Goal: Task Accomplishment & Management: Use online tool/utility

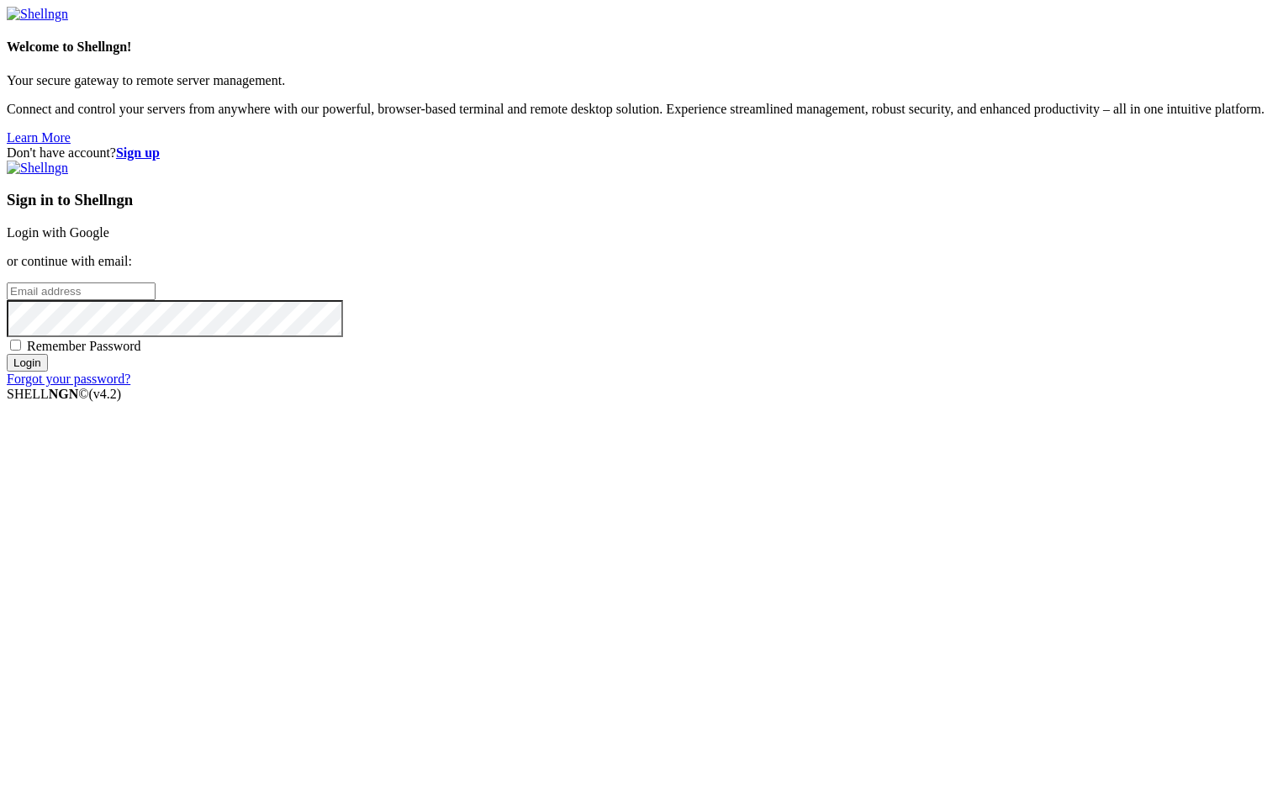
type input "root"
click at [109, 240] on link "Login with Google" at bounding box center [58, 232] width 103 height 14
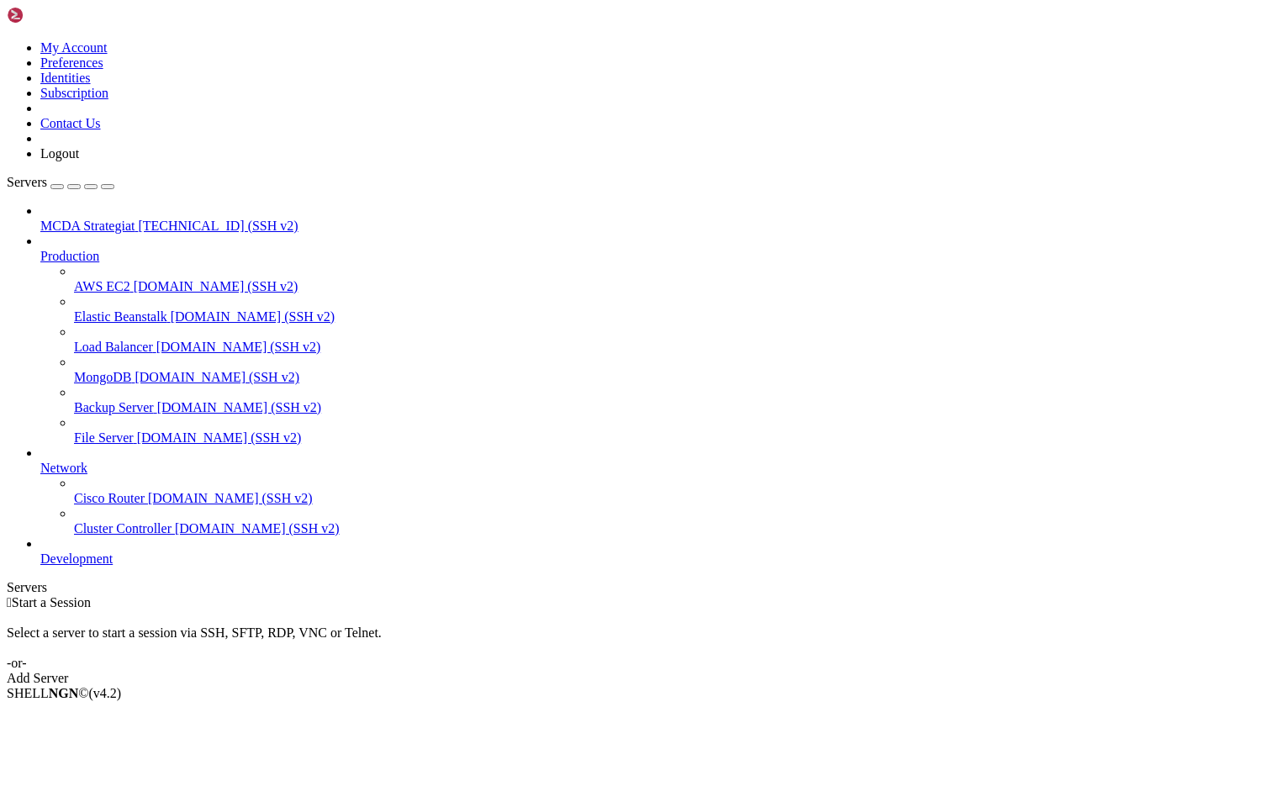
click at [146, 219] on span "[TECHNICAL_ID] (SSH v2)" at bounding box center [218, 226] width 160 height 14
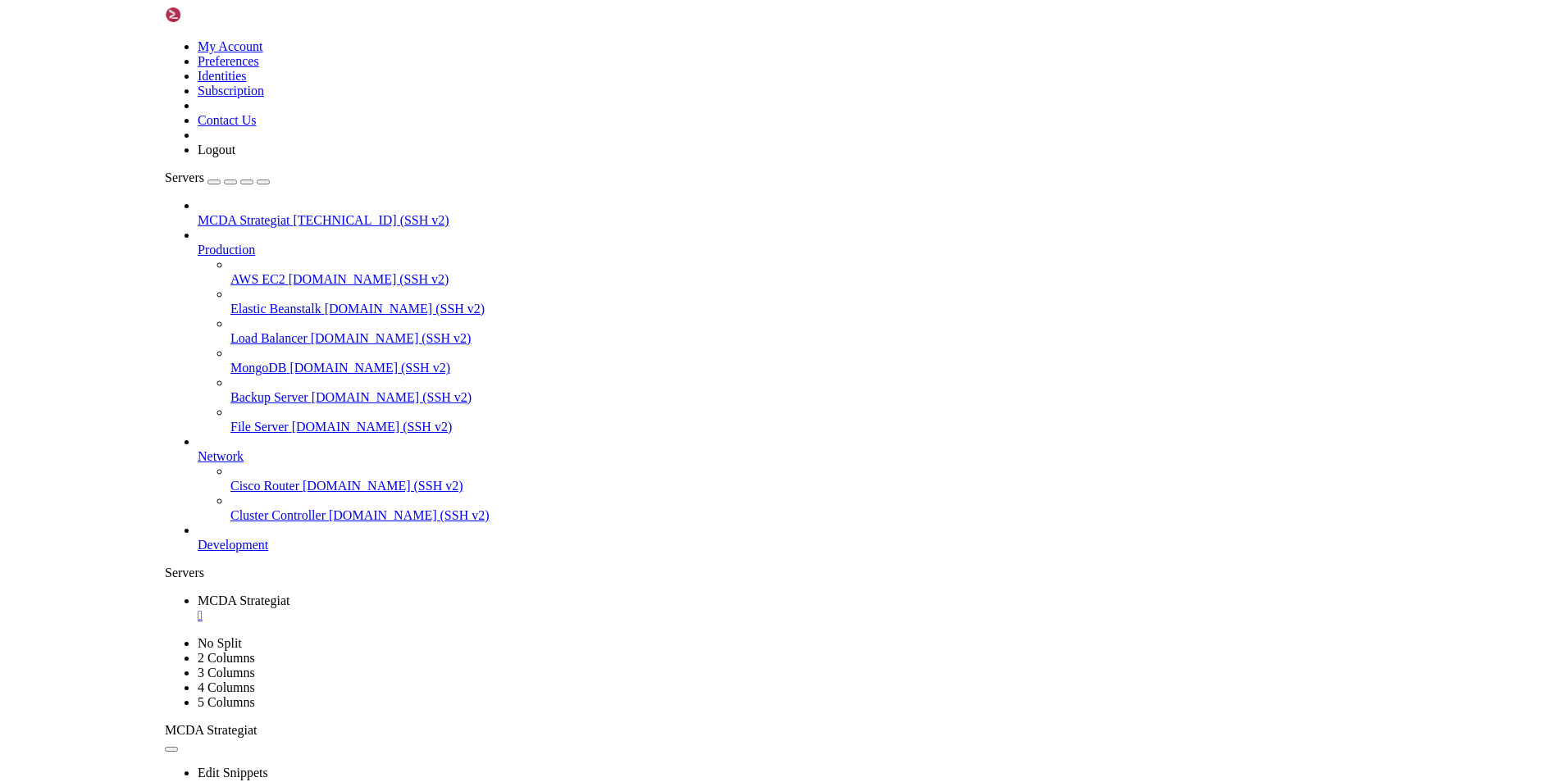
scroll to position [655, 0]
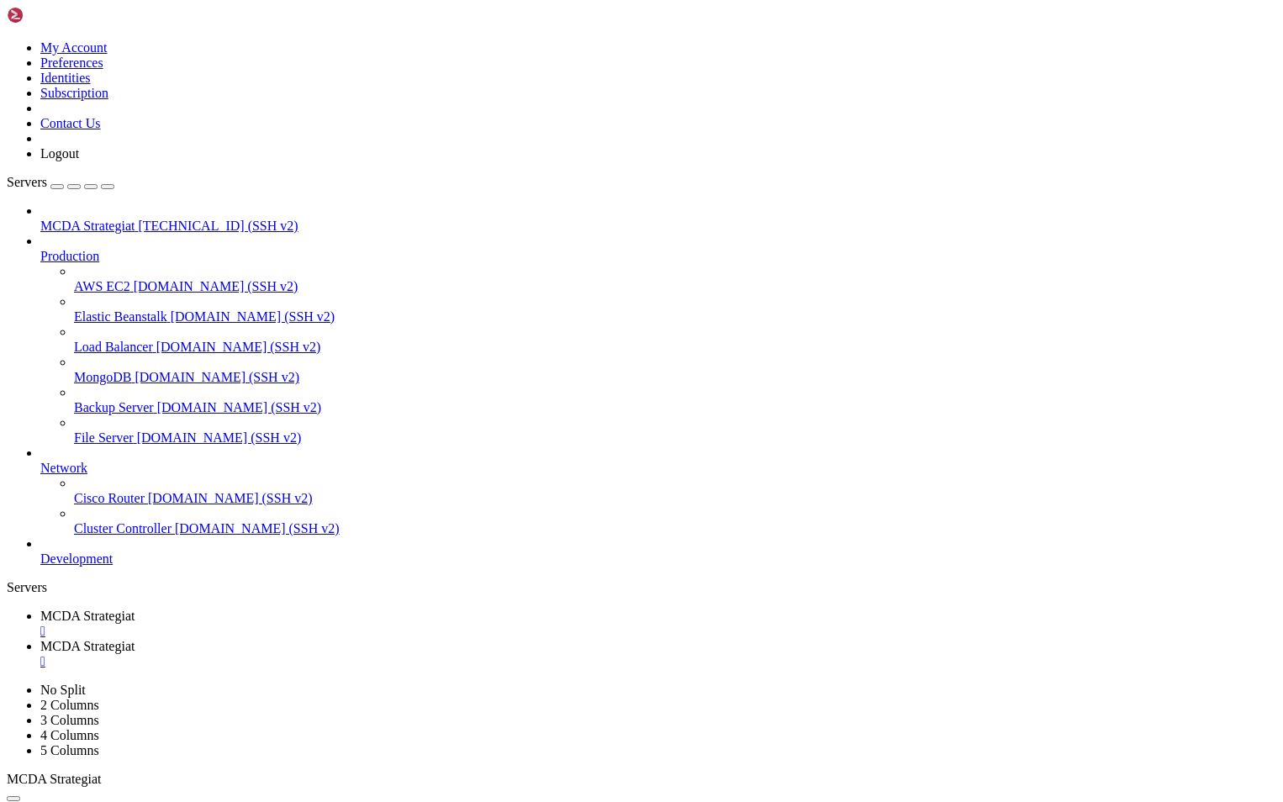
type input "/root/ft_userdata/html"
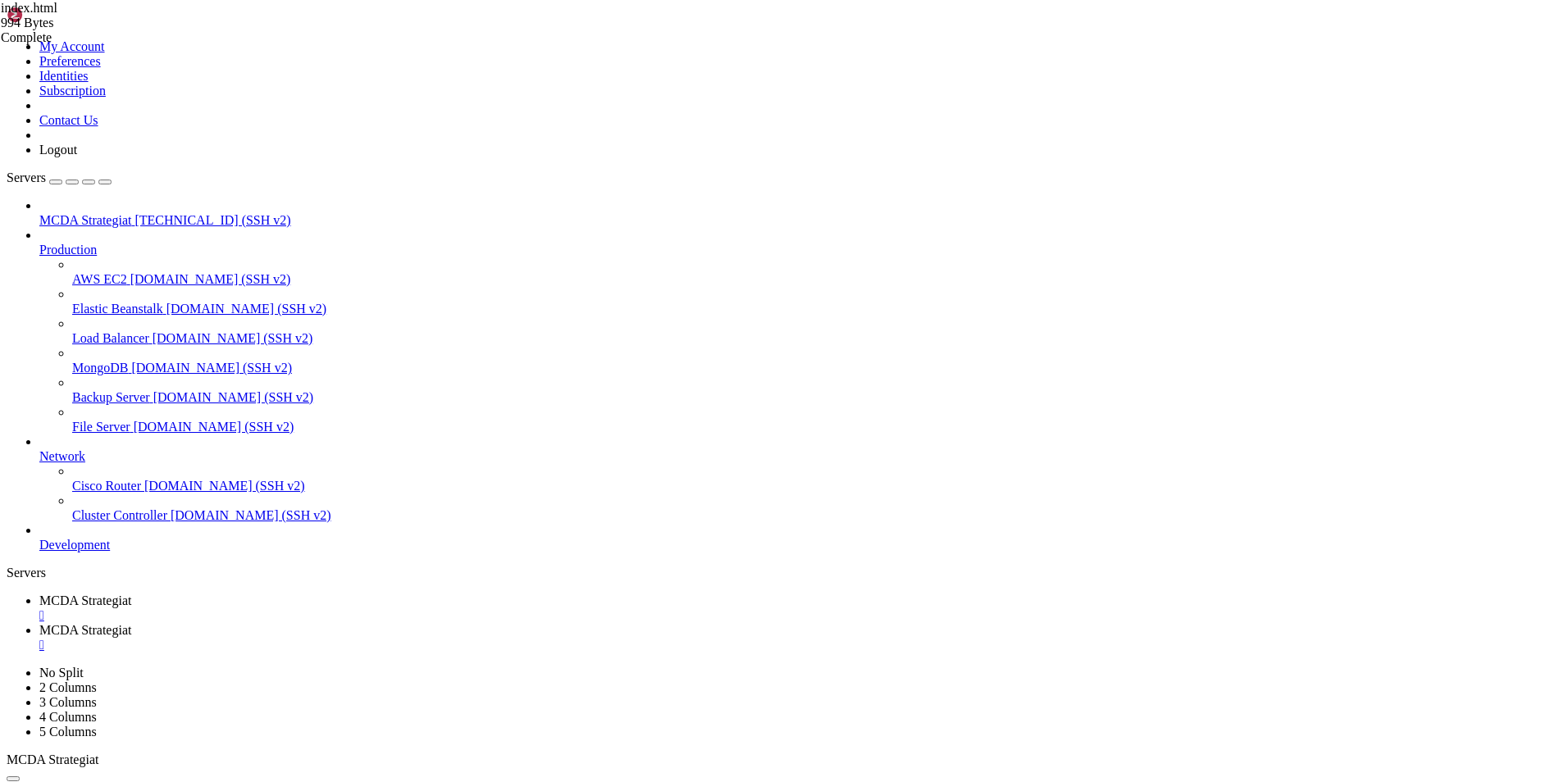
scroll to position [132, 0]
paste textarea
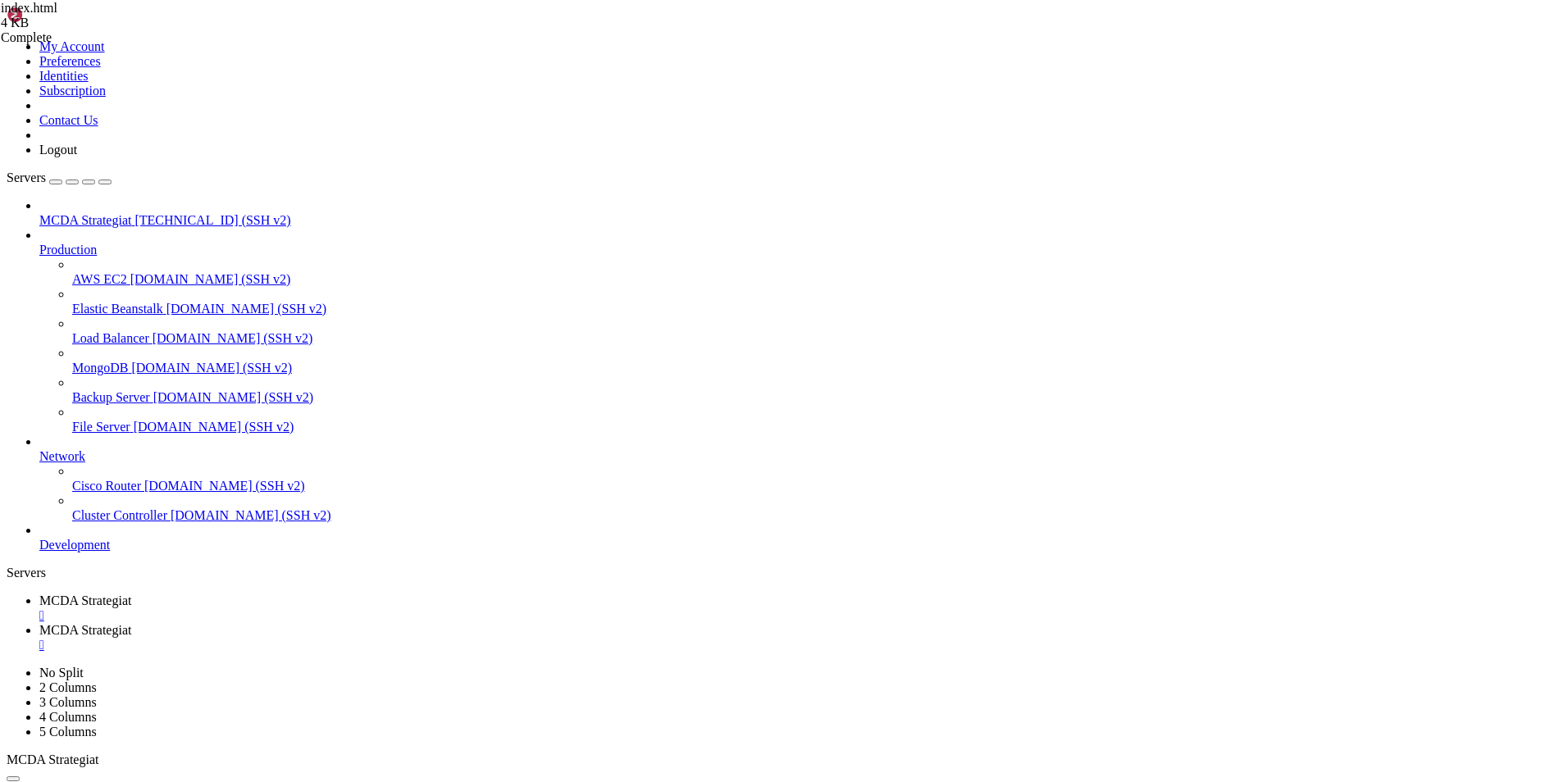
click at [132, 594] on span "MCDA Strategiat" at bounding box center [85, 601] width 92 height 14
click at [132, 623] on span "MCDA Strategiat" at bounding box center [85, 630] width 92 height 14
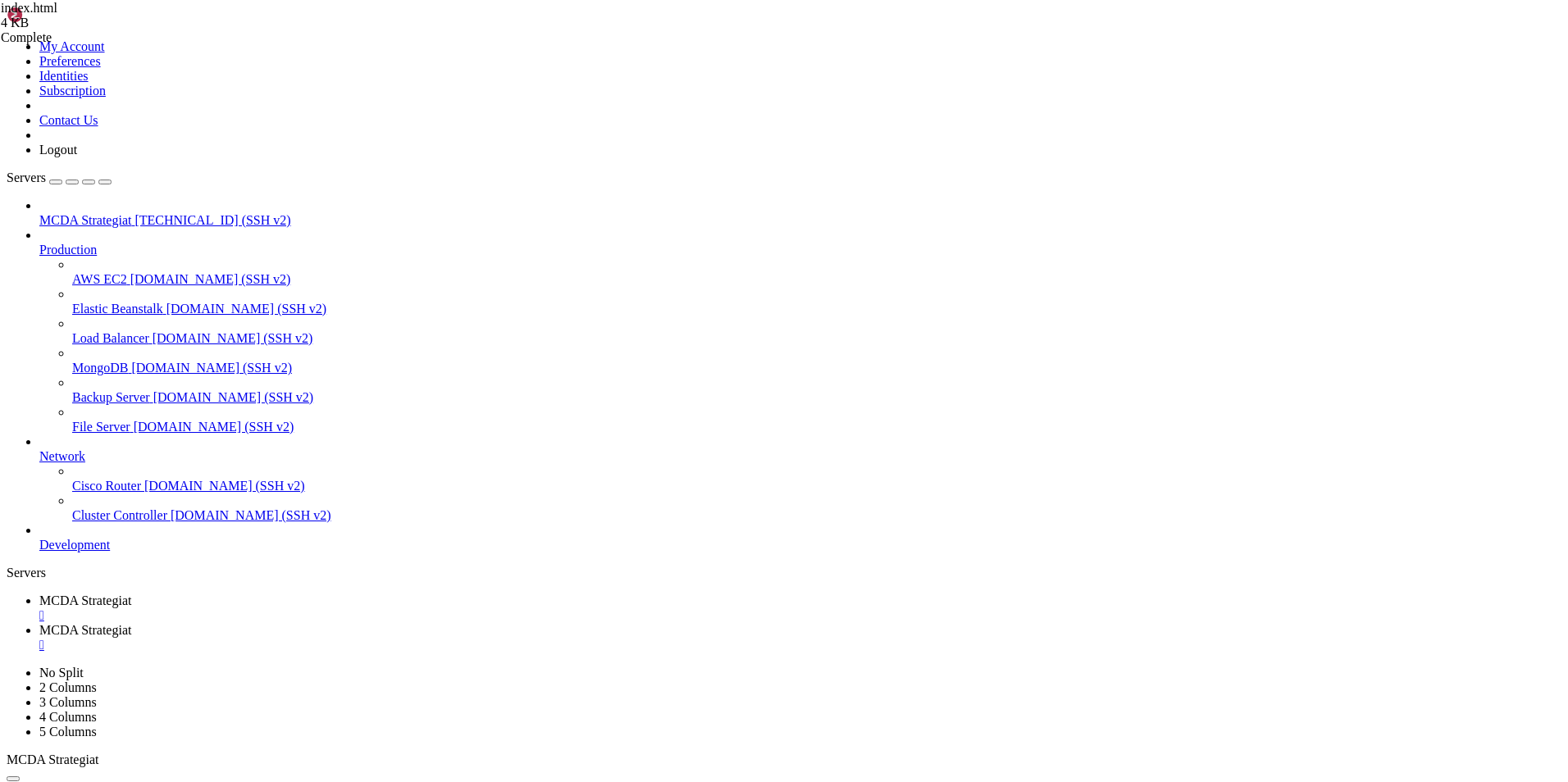
click at [132, 594] on span "MCDA Strategiat" at bounding box center [85, 601] width 92 height 14
drag, startPoint x: 186, startPoint y: 1579, endPoint x: 302, endPoint y: 1585, distance: 116.2
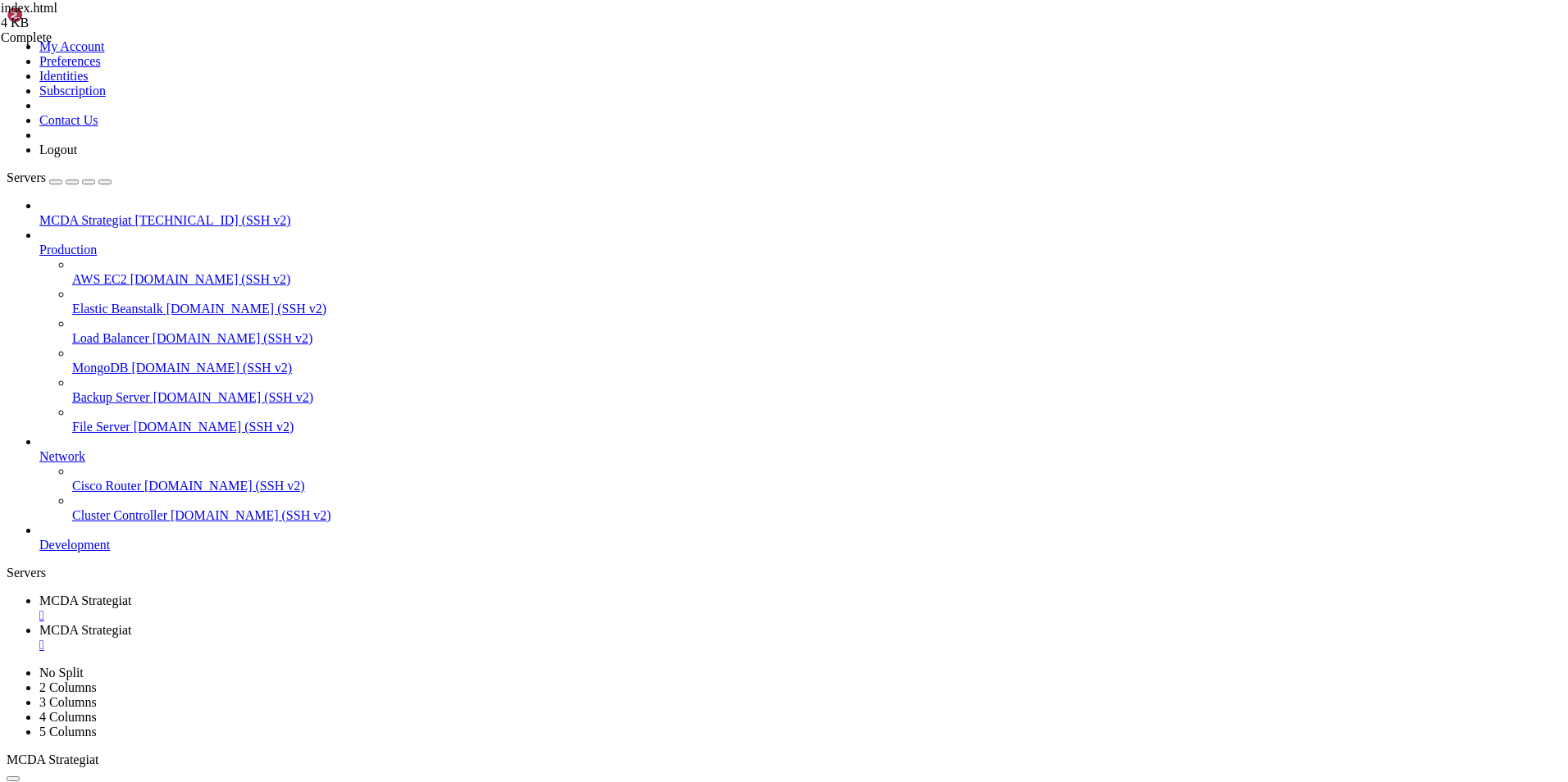
drag, startPoint x: 312, startPoint y: 1580, endPoint x: 170, endPoint y: 1530, distance: 150.5
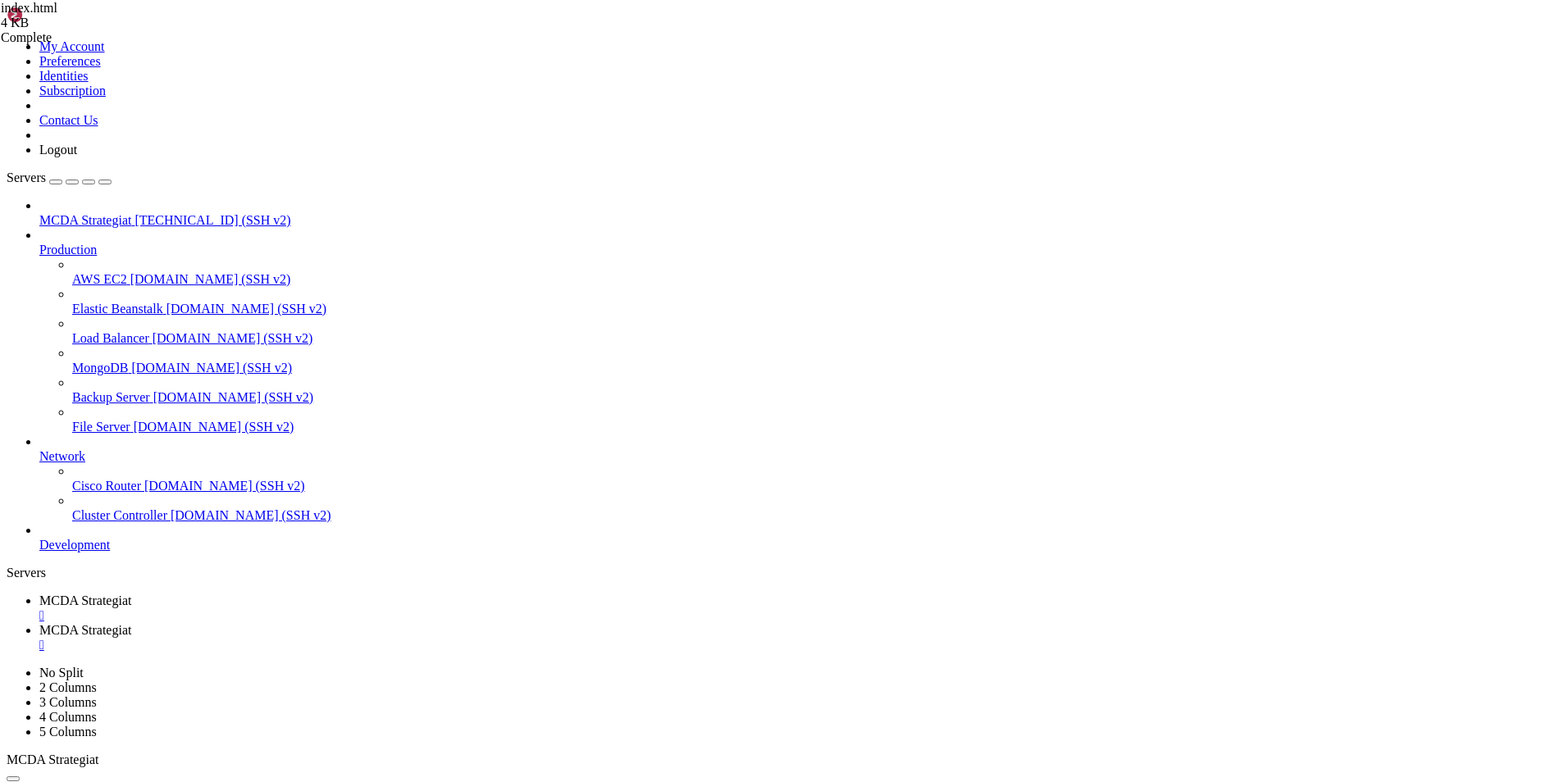
drag, startPoint x: 253, startPoint y: 1021, endPoint x: 19, endPoint y: 939, distance: 248.0
drag, startPoint x: 38, startPoint y: 942, endPoint x: 10, endPoint y: 944, distance: 28.1
drag, startPoint x: 10, startPoint y: 944, endPoint x: 253, endPoint y: 1023, distance: 255.5
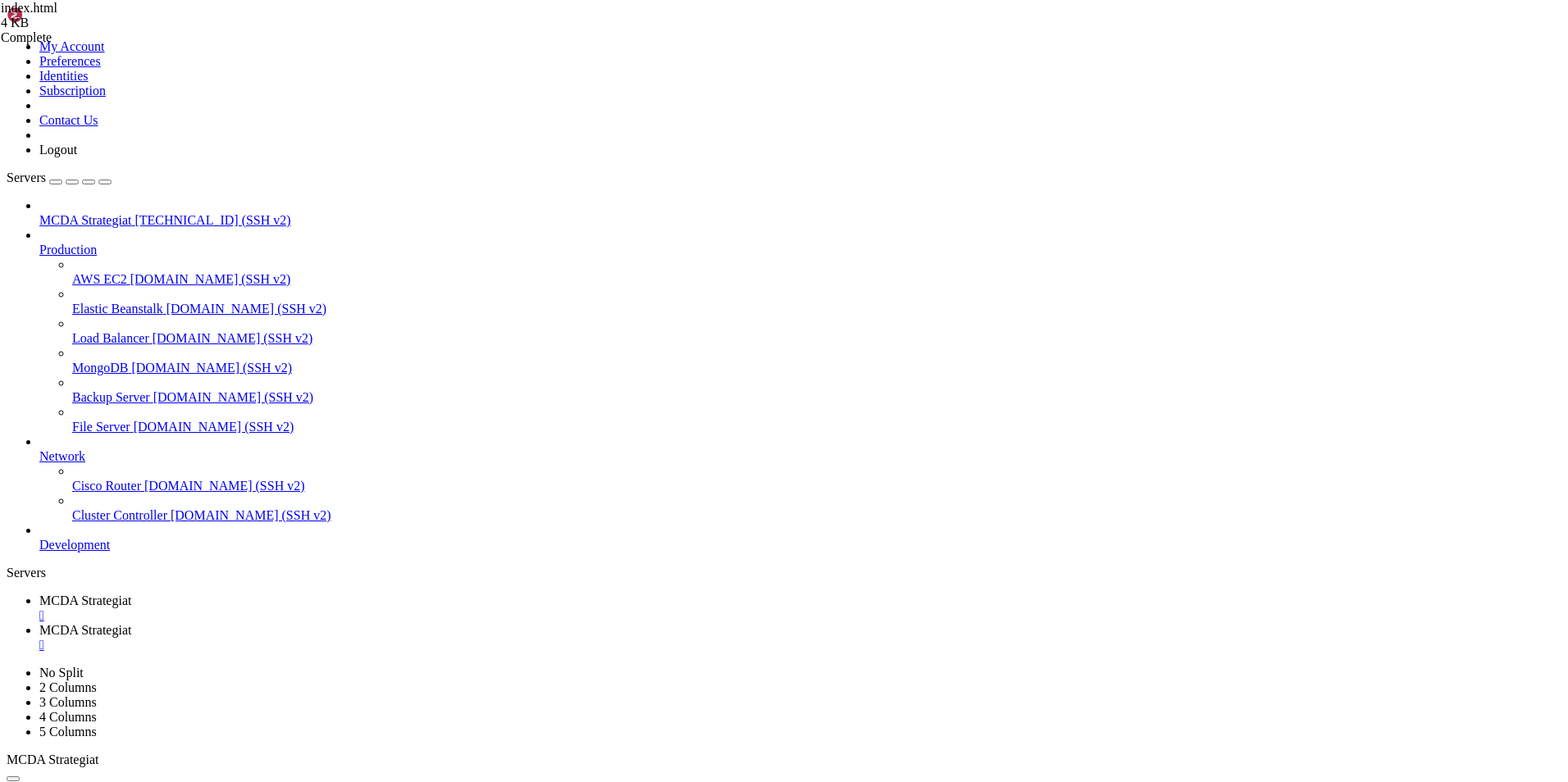
drag, startPoint x: 437, startPoint y: 1431, endPoint x: 598, endPoint y: 1433, distance: 161.0
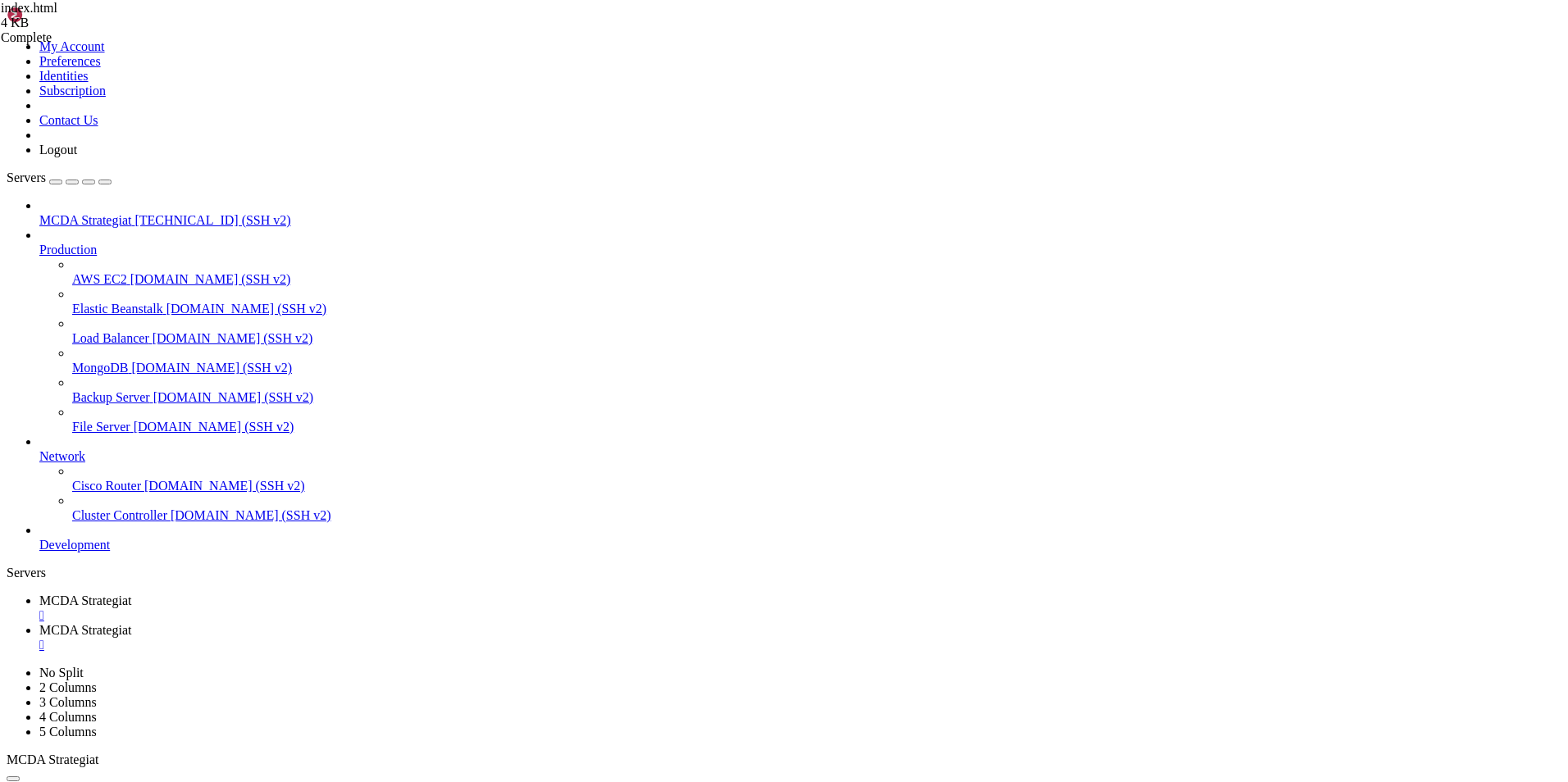
click at [132, 623] on span "MCDA Strategiat" at bounding box center [85, 630] width 92 height 14
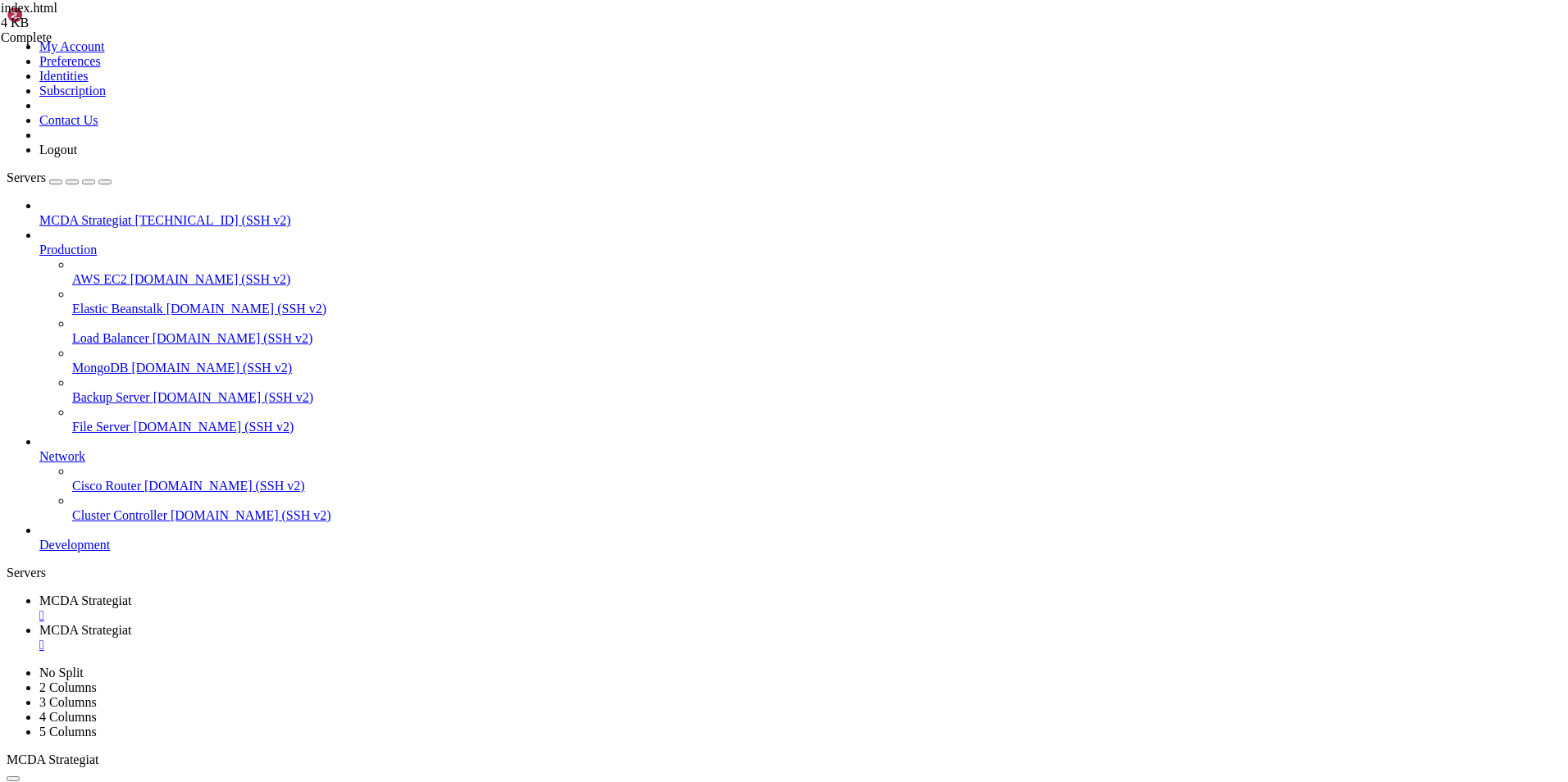
type input "/root/ft_userdata/nginx/conf.d"
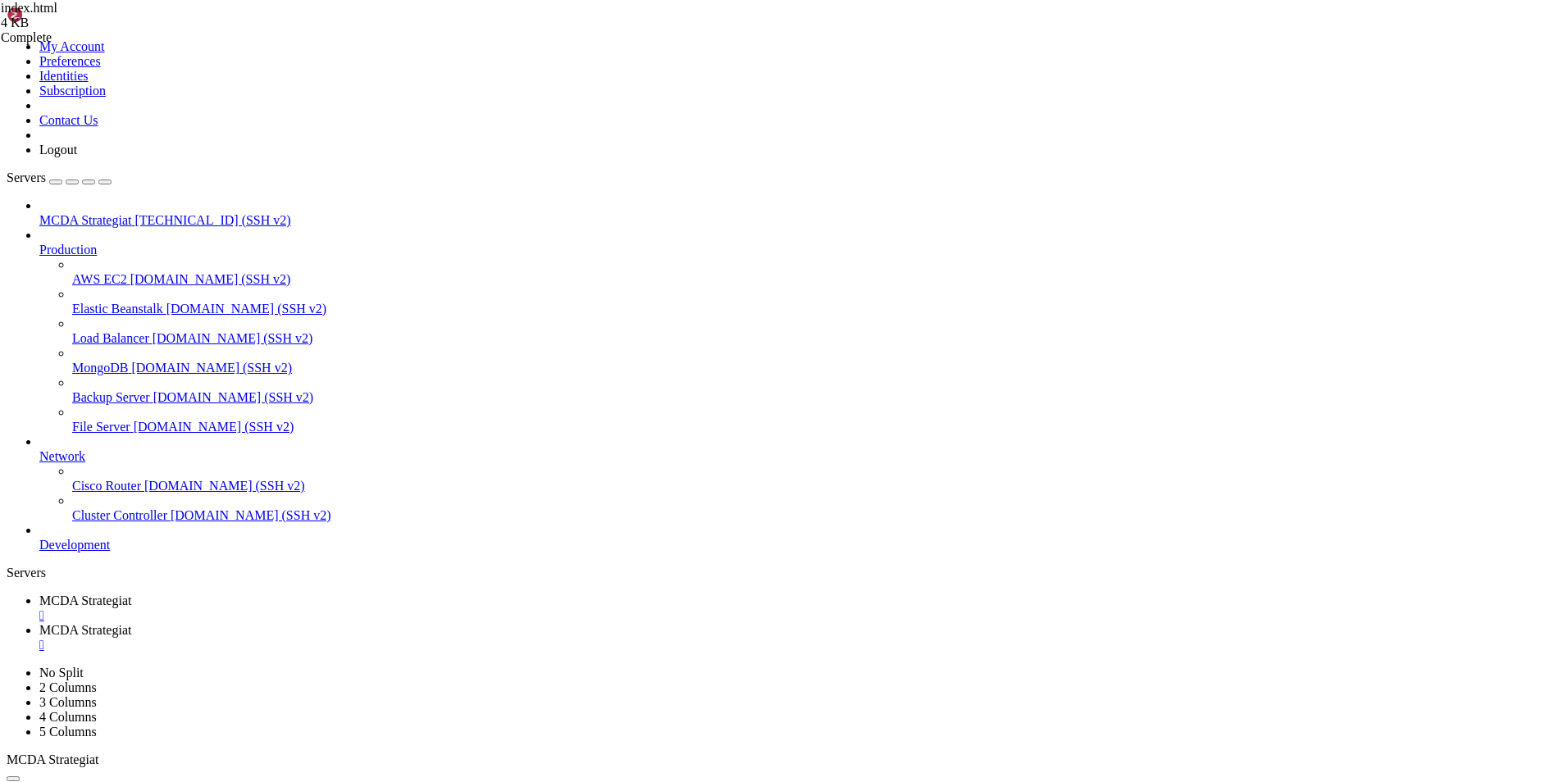
drag, startPoint x: 265, startPoint y: 313, endPoint x: 225, endPoint y: 80, distance: 236.4
type textarea "}"
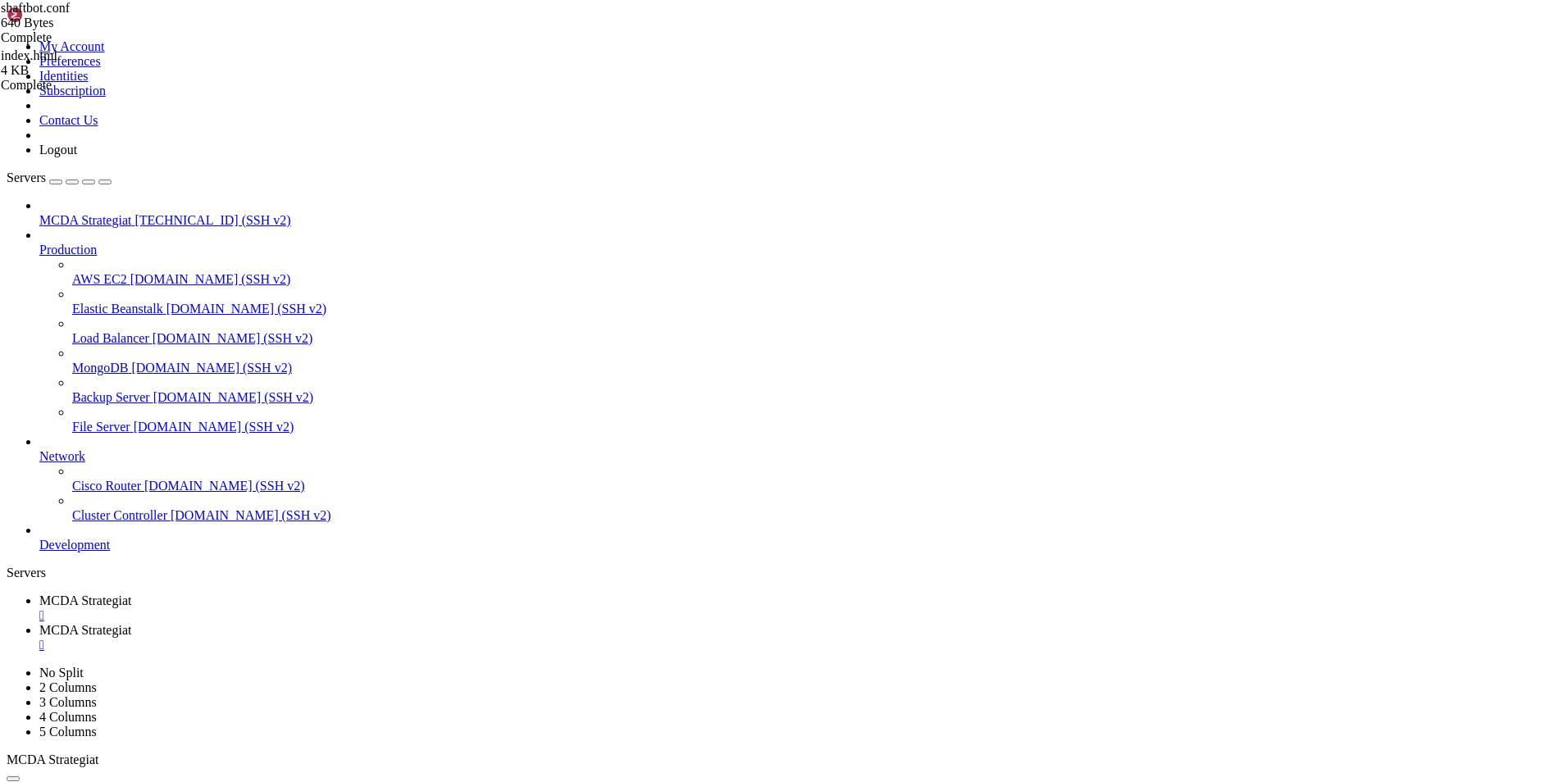
drag, startPoint x: 374, startPoint y: 315, endPoint x: 206, endPoint y: 75, distance: 293.0
type textarea "server { listen 80;"
paste textarea
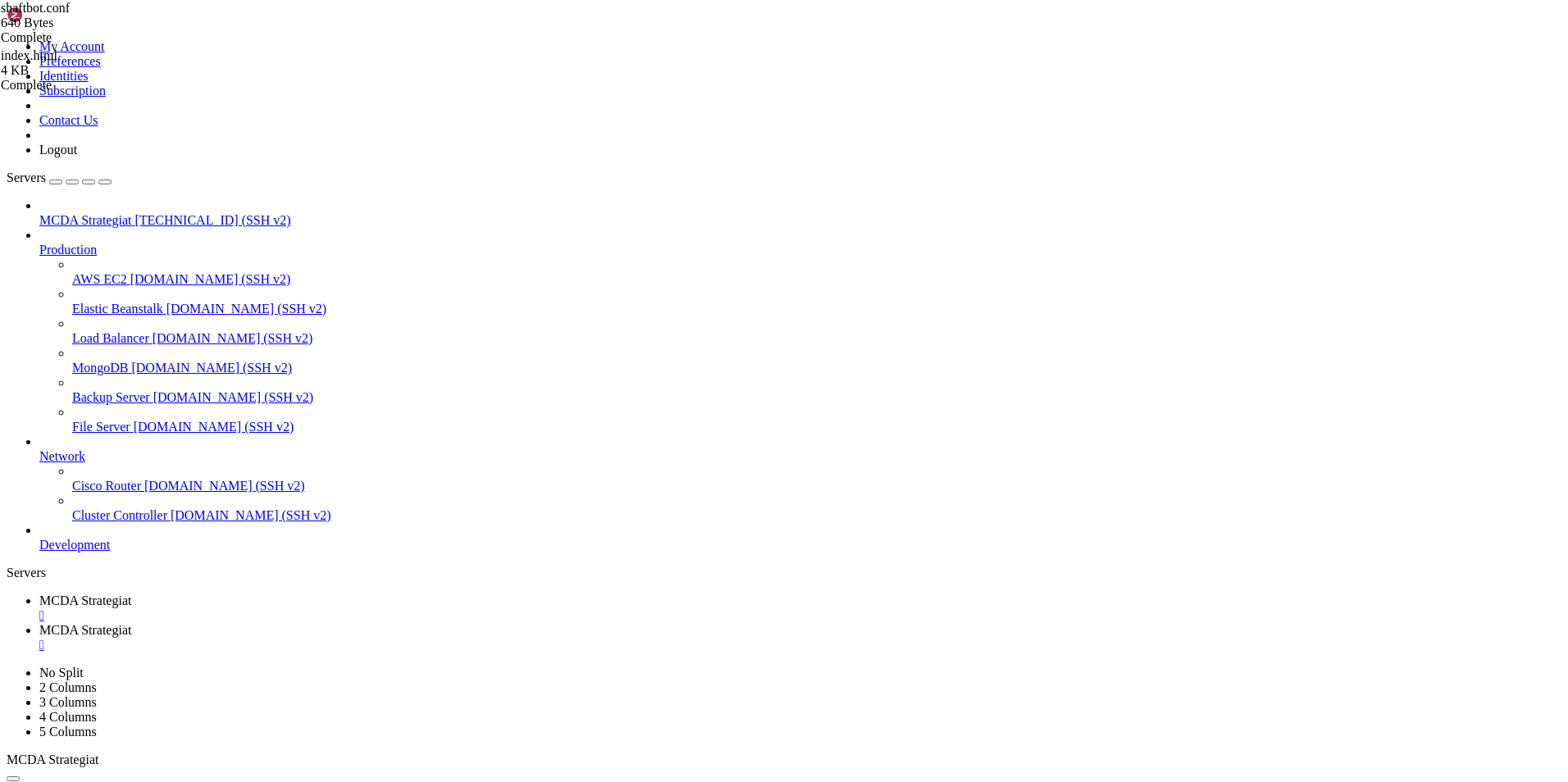
click at [132, 594] on span "MCDA Strategiat" at bounding box center [85, 601] width 92 height 14
drag, startPoint x: 262, startPoint y: 1571, endPoint x: 425, endPoint y: 1567, distance: 163.0
copy x-row "/root/ft_userdata/nginx/"
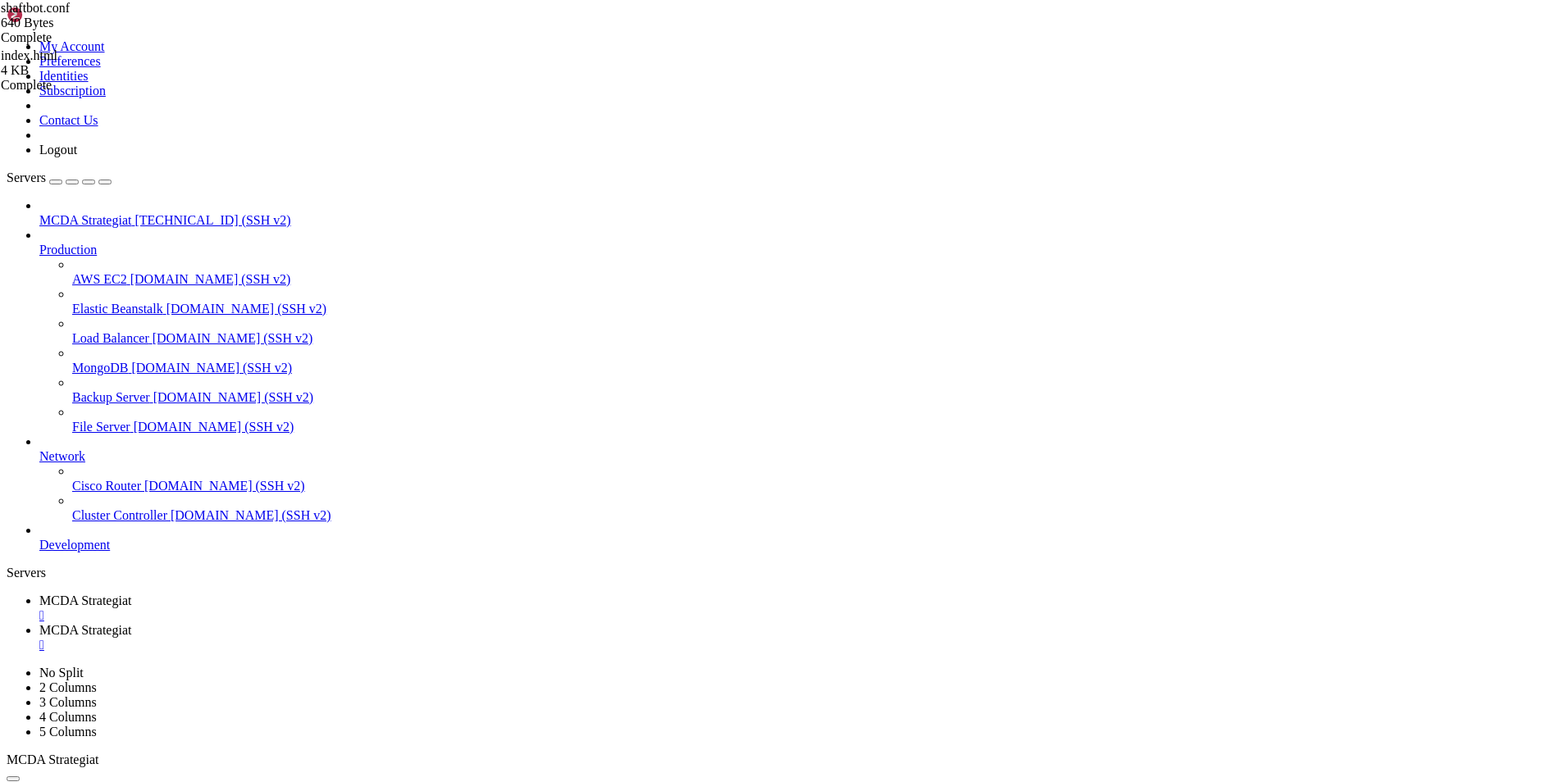
click at [132, 623] on span "MCDA Strategiat" at bounding box center [85, 630] width 92 height 14
drag, startPoint x: 305, startPoint y: 132, endPoint x: 404, endPoint y: 131, distance: 99.0
paste textarea "root/ft_userdata/nginx"
type textarea "include /root/ft_userdata/nginx/shaftbot-auth.conf;"
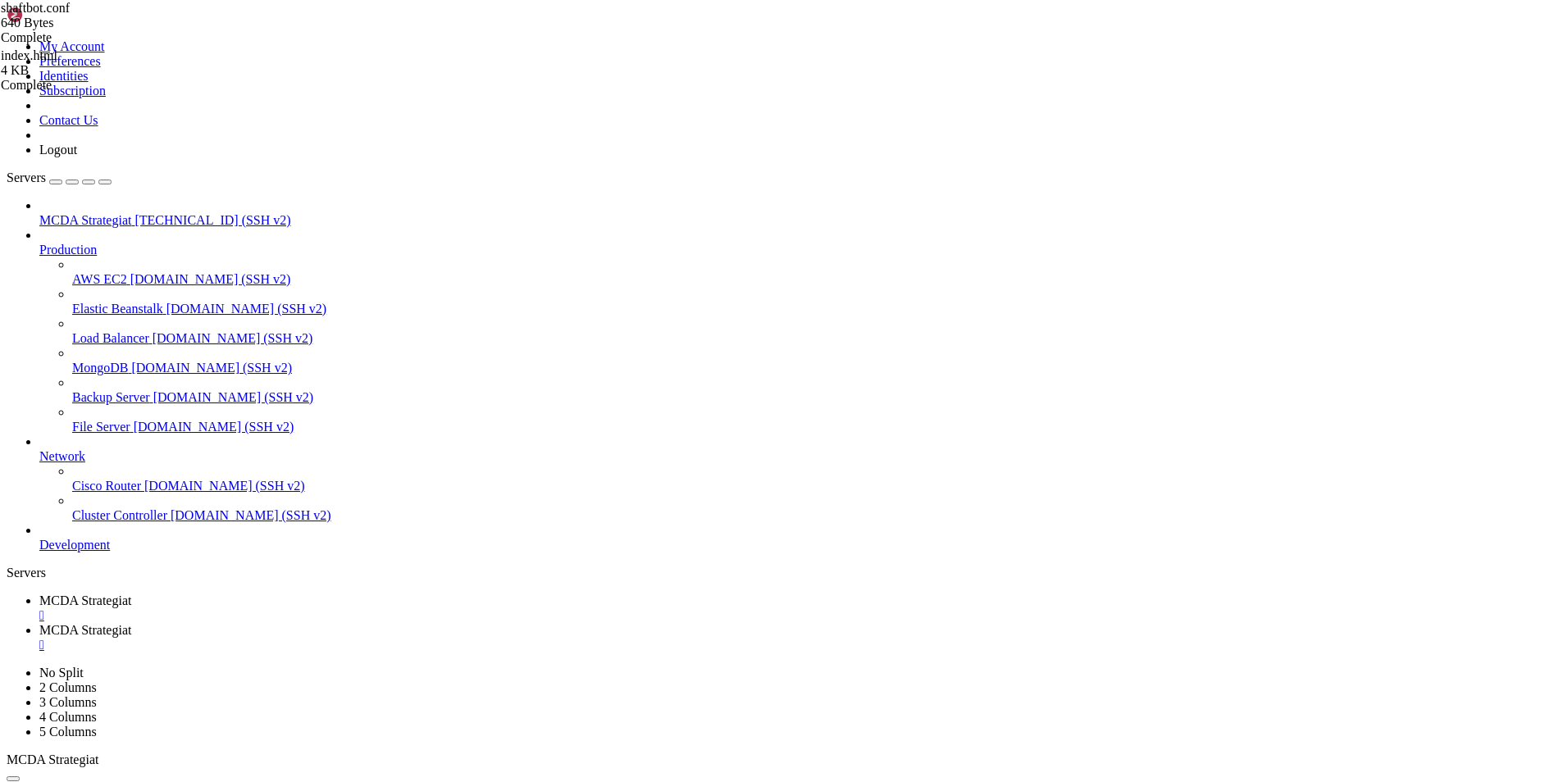
type textarea "}"
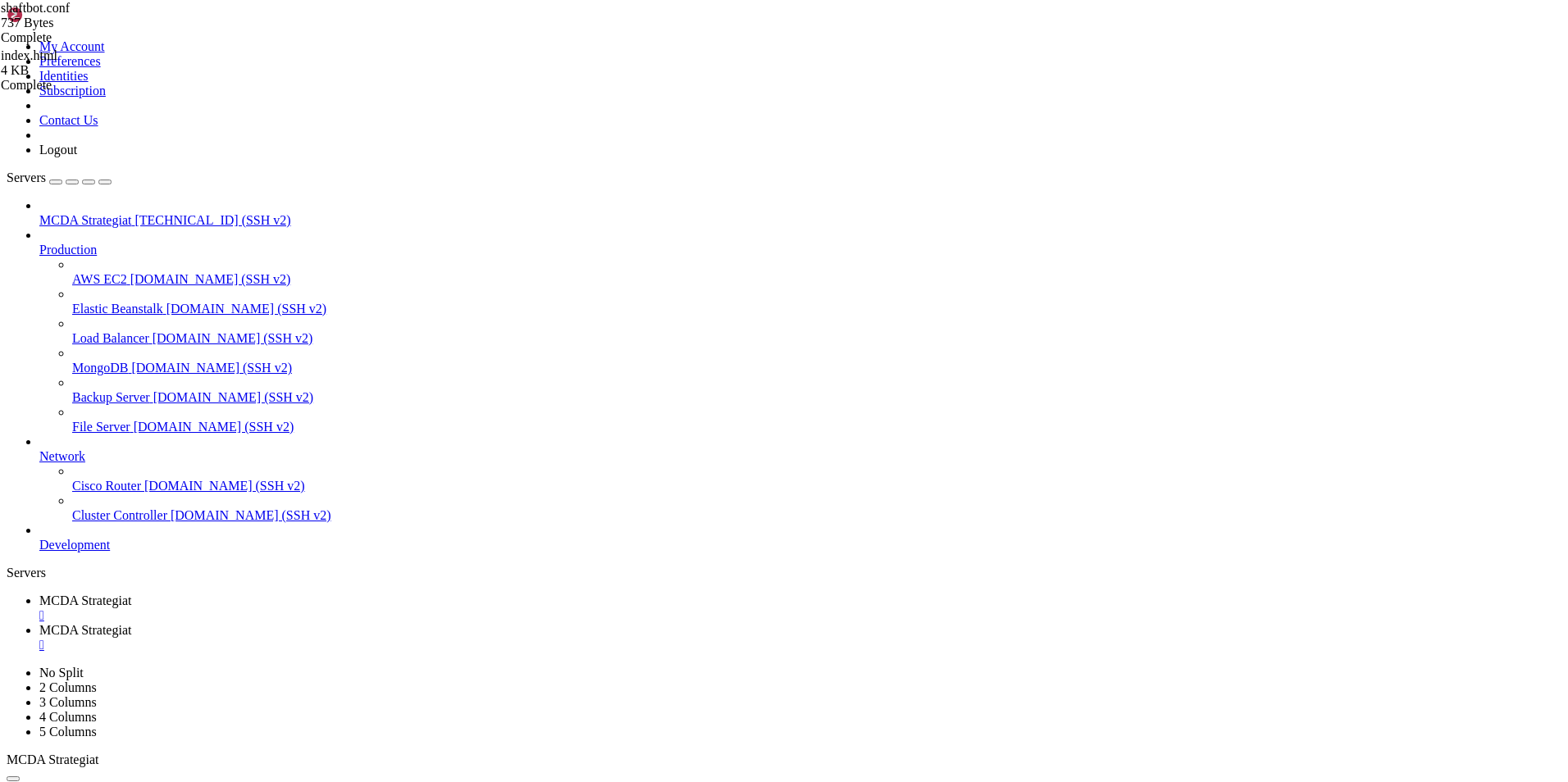
click at [132, 594] on span "MCDA Strategiat" at bounding box center [85, 601] width 92 height 14
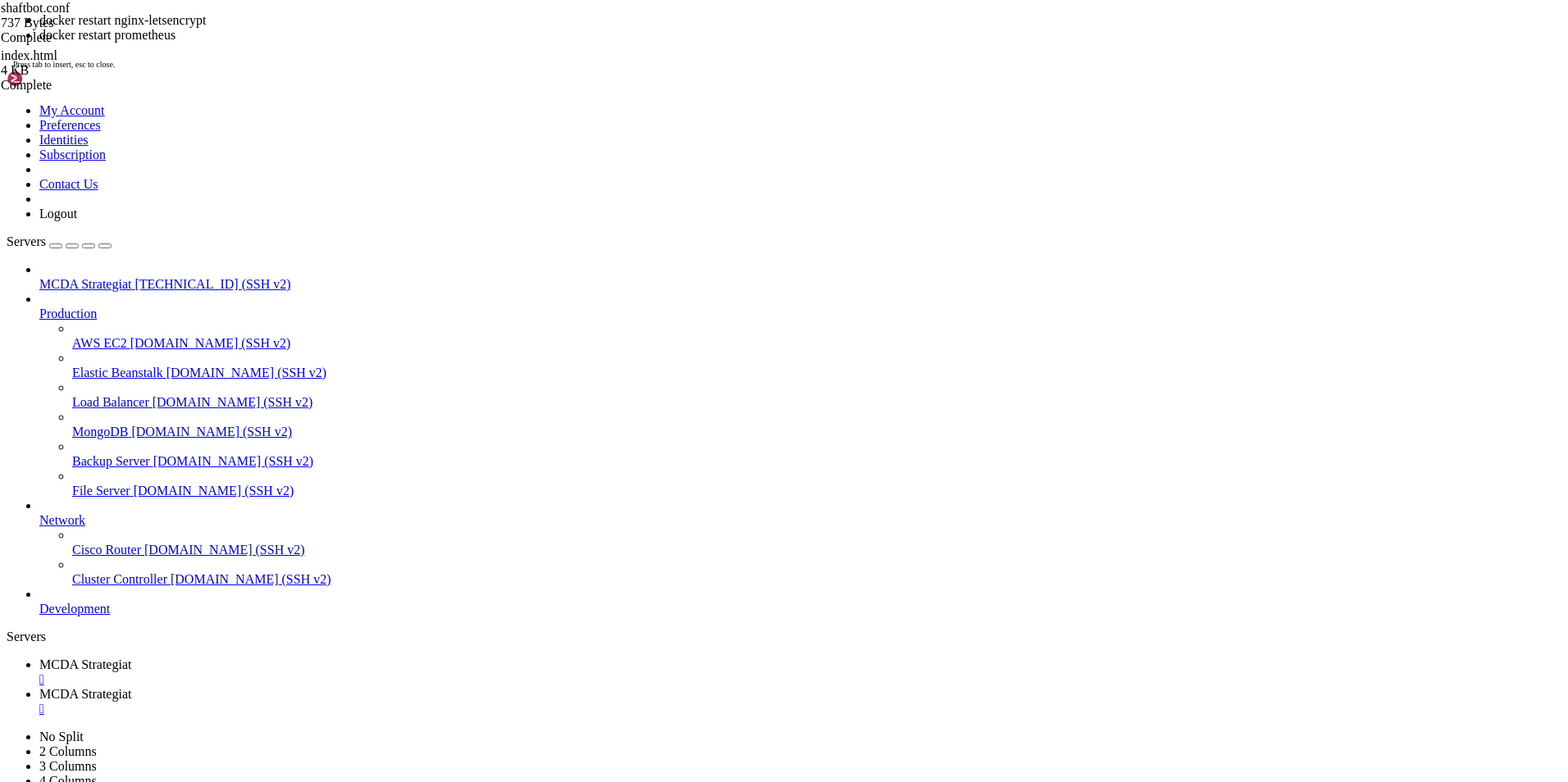
drag, startPoint x: 96, startPoint y: 1632, endPoint x: 13, endPoint y: 1637, distance: 83.2
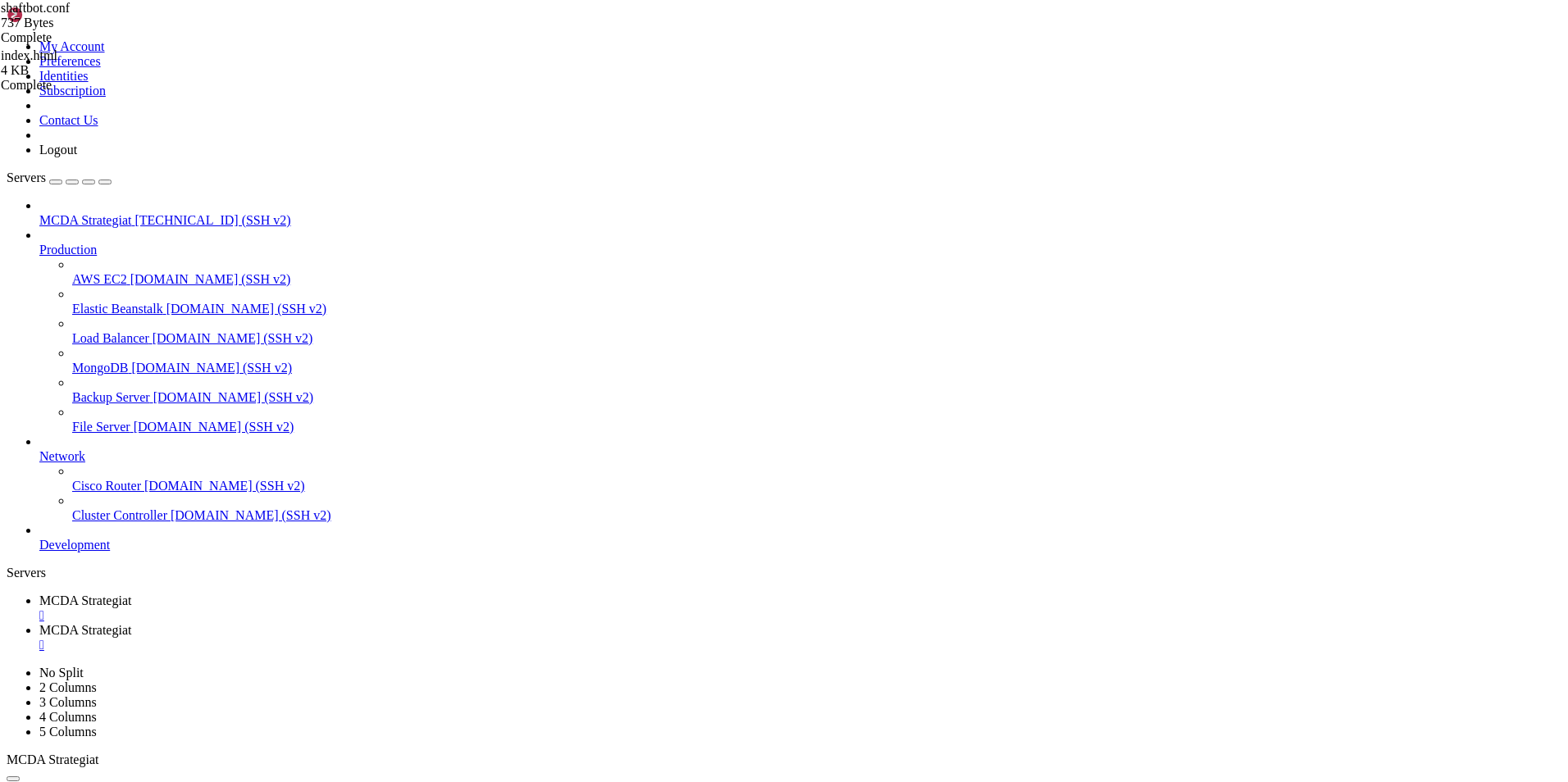
scroll to position [1060, 0]
click at [132, 623] on span "MCDA Strategiat" at bounding box center [85, 630] width 92 height 14
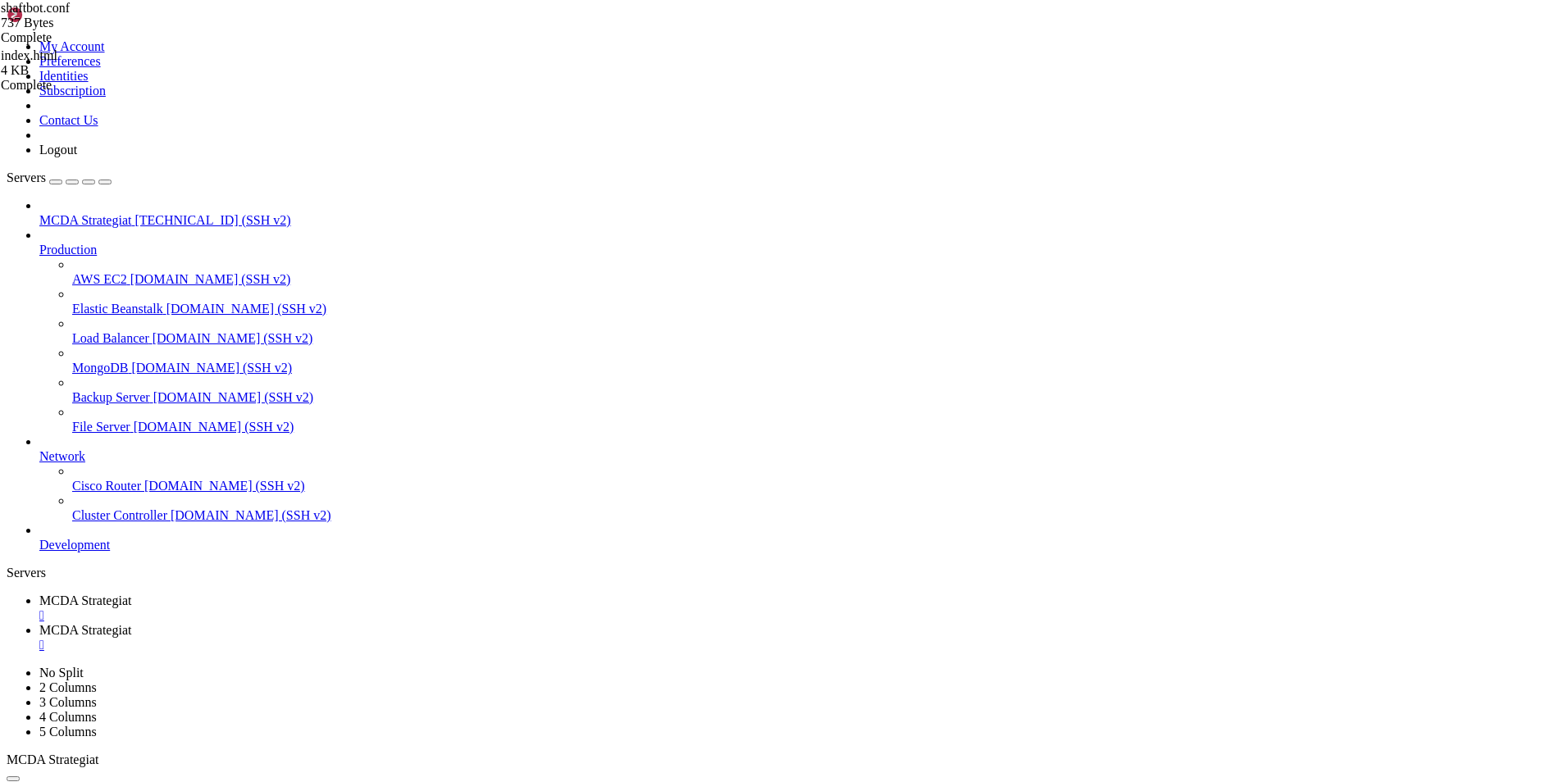
type input "/root/ft_userdata"
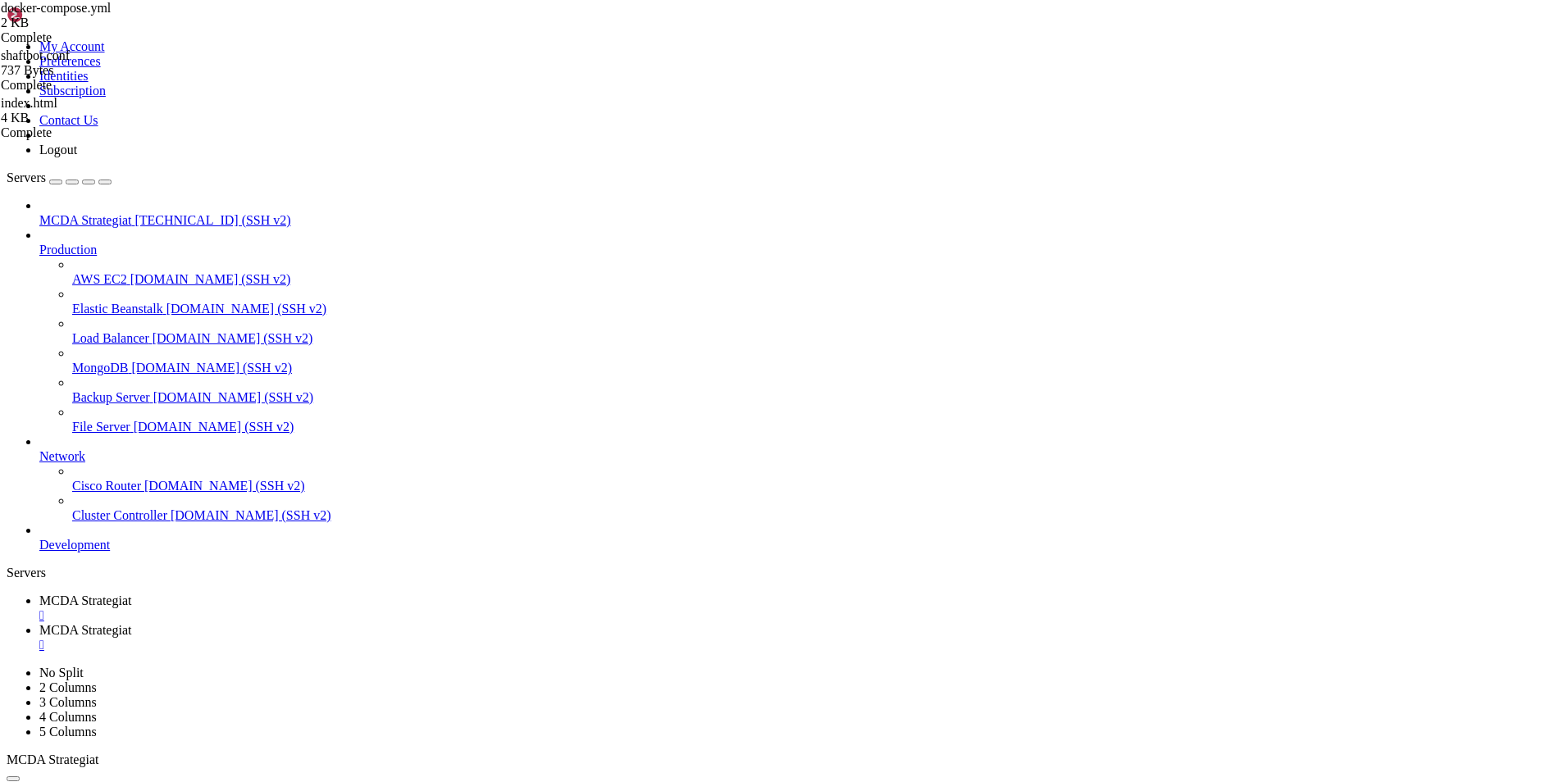
type textarea "- ./user_data:/freqtrade/user_data"
type textarea "- ./certs:/etc/nginx/certs"
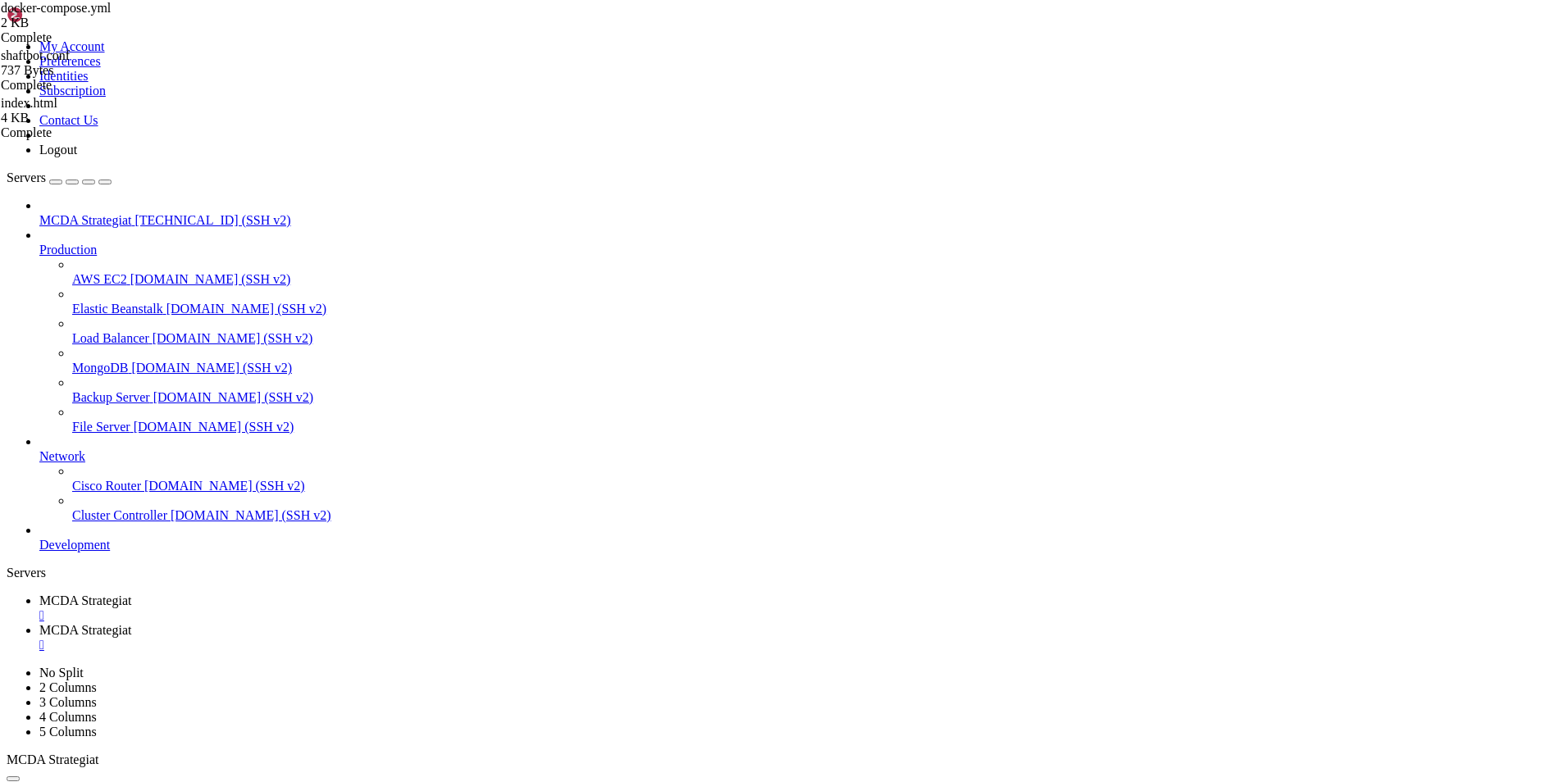
drag, startPoint x: 248, startPoint y: 58, endPoint x: 389, endPoint y: 55, distance: 141.0
click at [285, 594] on link "MCDA Strategiat " at bounding box center [800, 608] width 1522 height 29
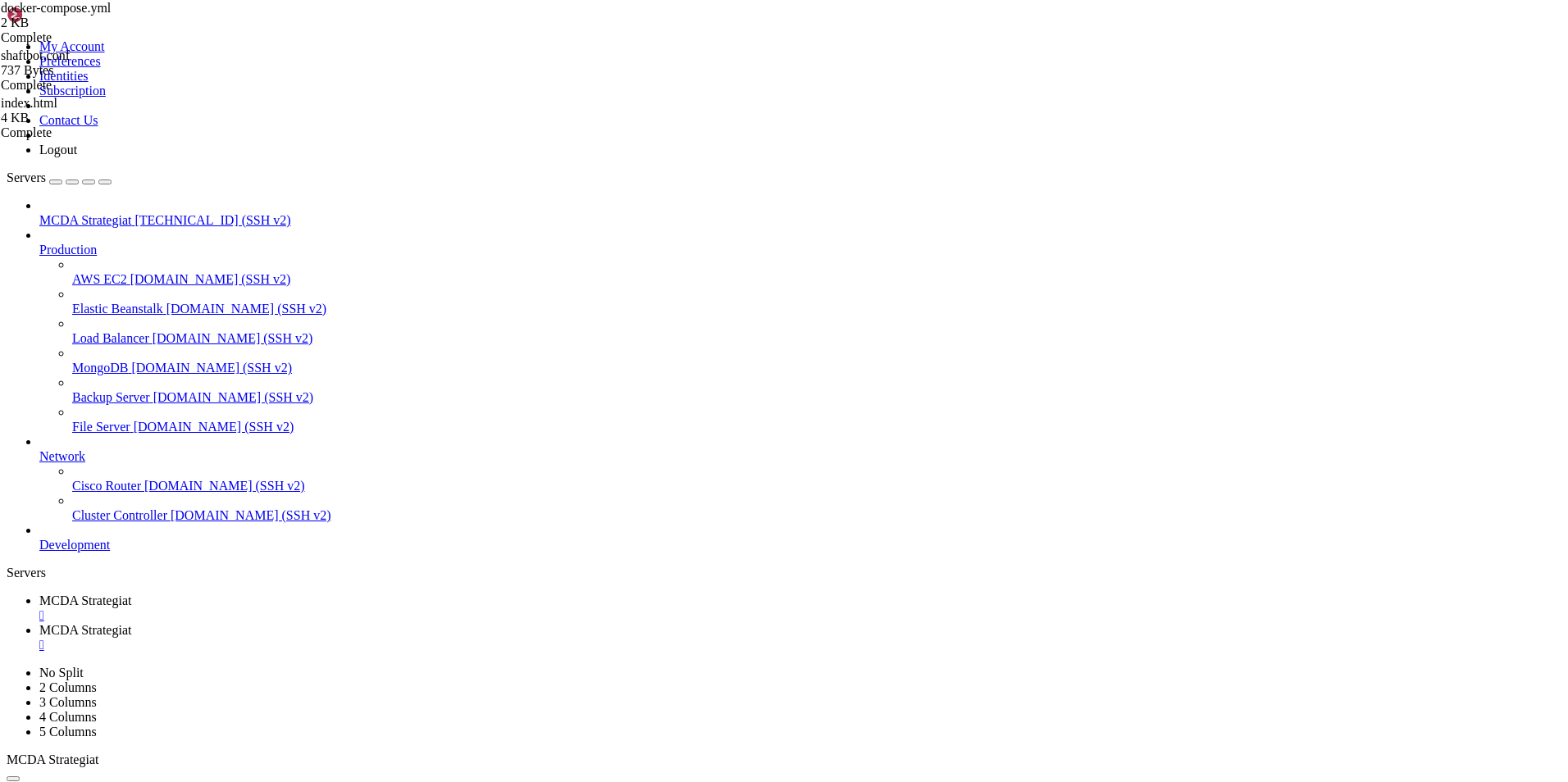
click at [132, 623] on span "MCDA Strategiat" at bounding box center [85, 630] width 92 height 14
type input "/root/ft_userdata"
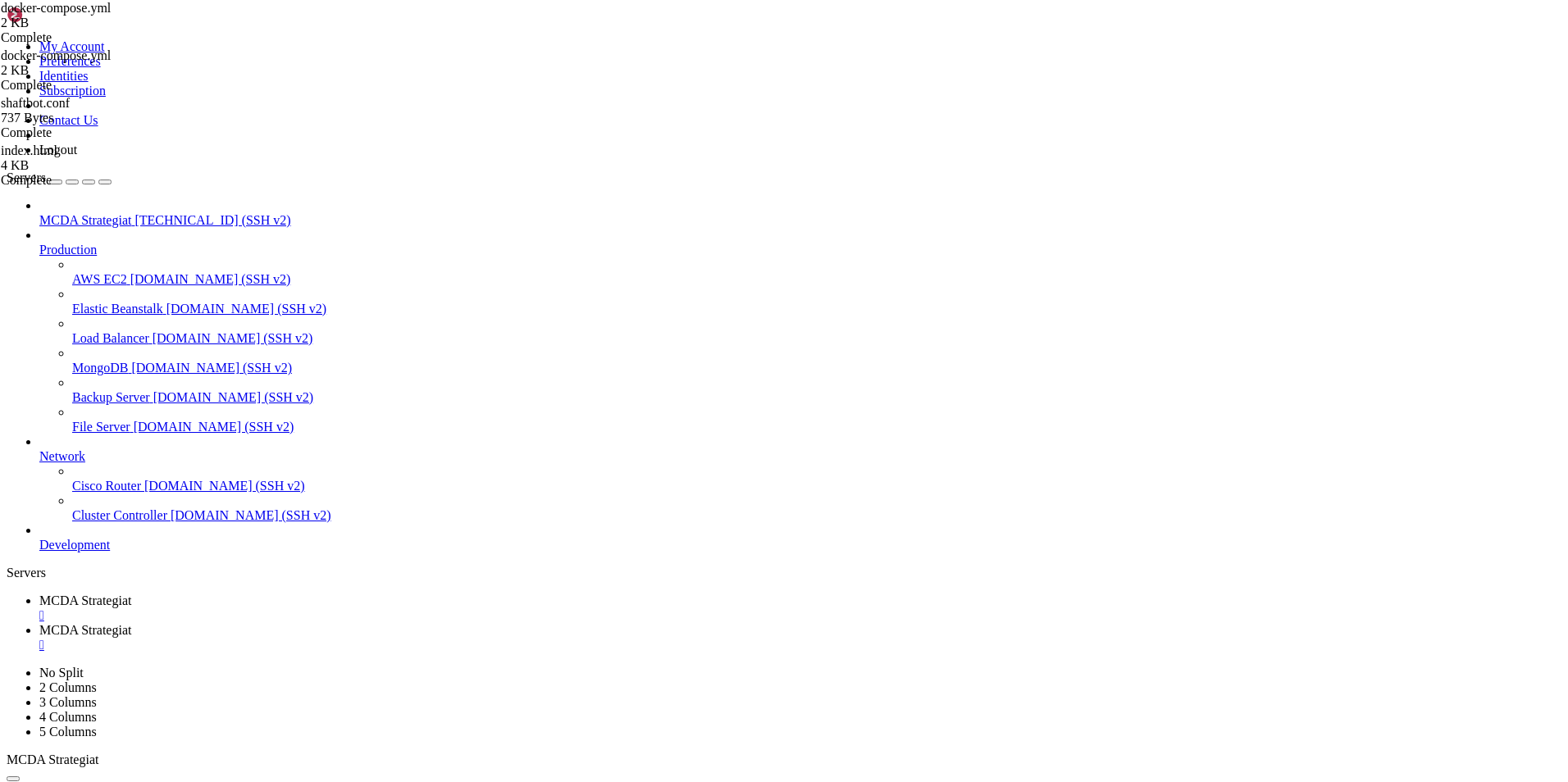
type textarea "- ./html:/usr/share/nginx/html"
type textarea "- /root/ft_userdata/nginx/htpasswd:/etc/nginx/htpasswd:ro"
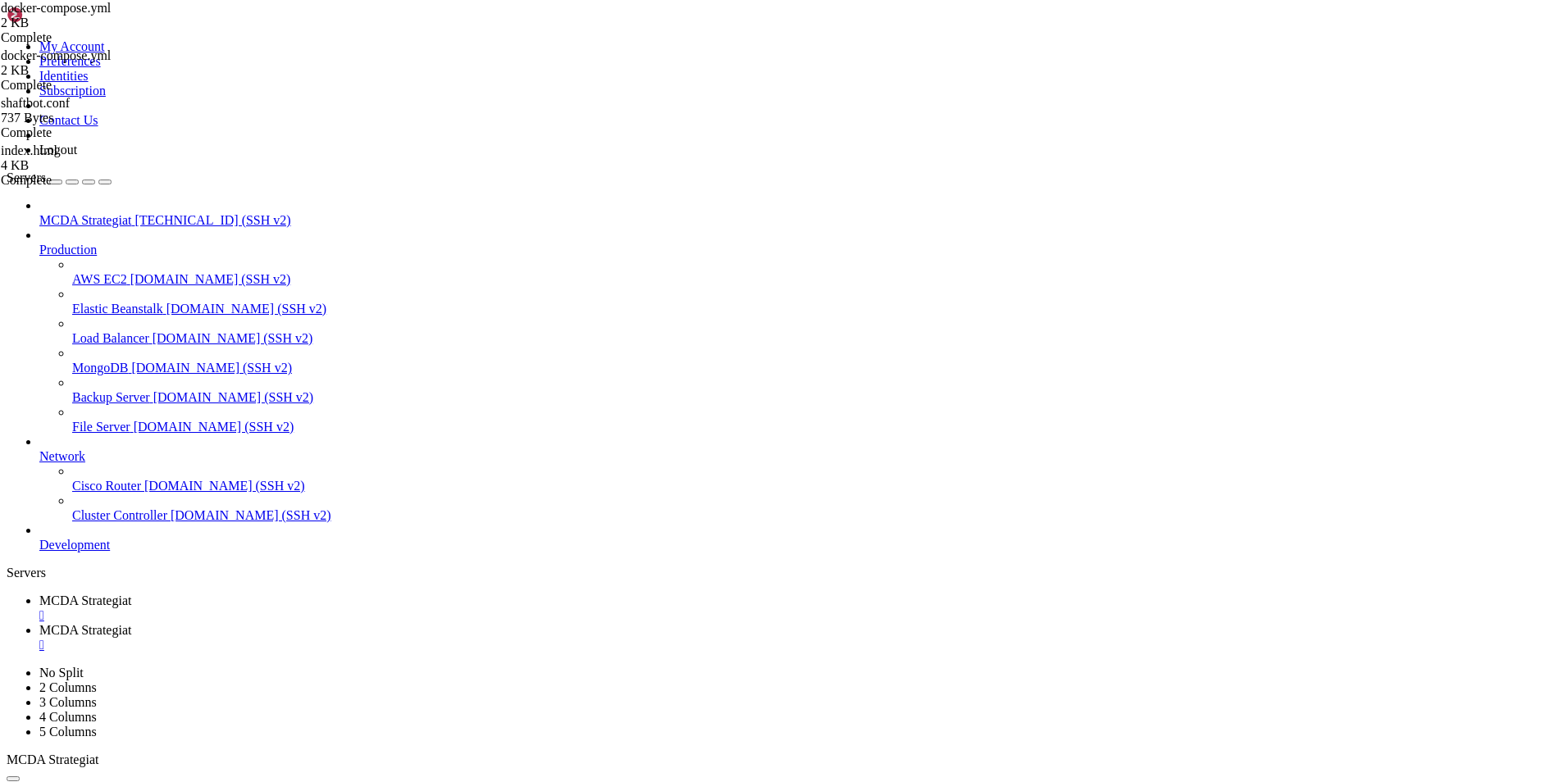
scroll to position [0, 0]
drag, startPoint x: 255, startPoint y: 569, endPoint x: 310, endPoint y: 570, distance: 55.0
type textarea "- "80:80""
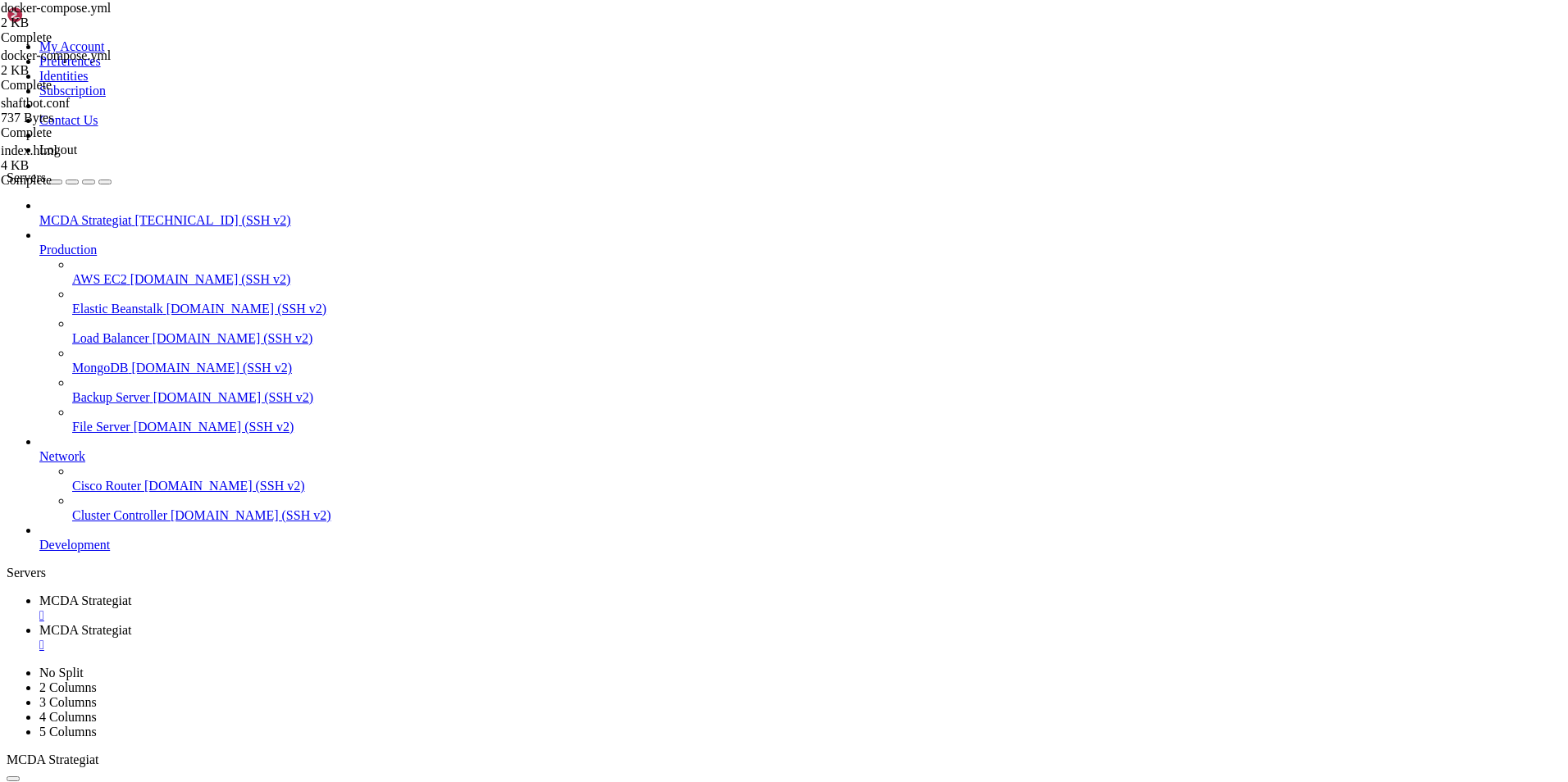
click at [296, 594] on link "MCDA Strategiat " at bounding box center [800, 608] width 1522 height 29
click at [132, 623] on span "MCDA Strategiat" at bounding box center [85, 630] width 92 height 14
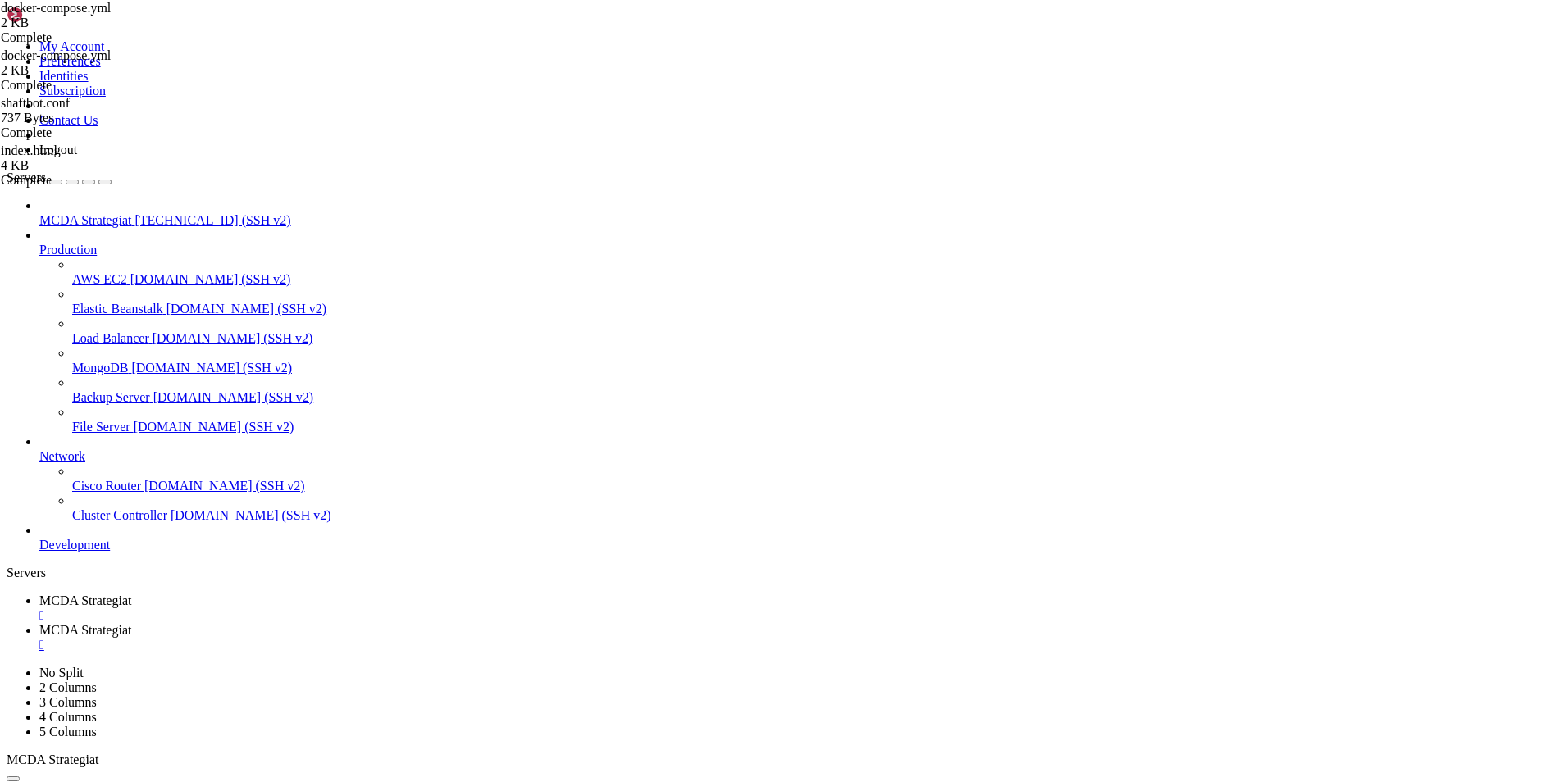
type input "/root/ft_userdata/nginx"
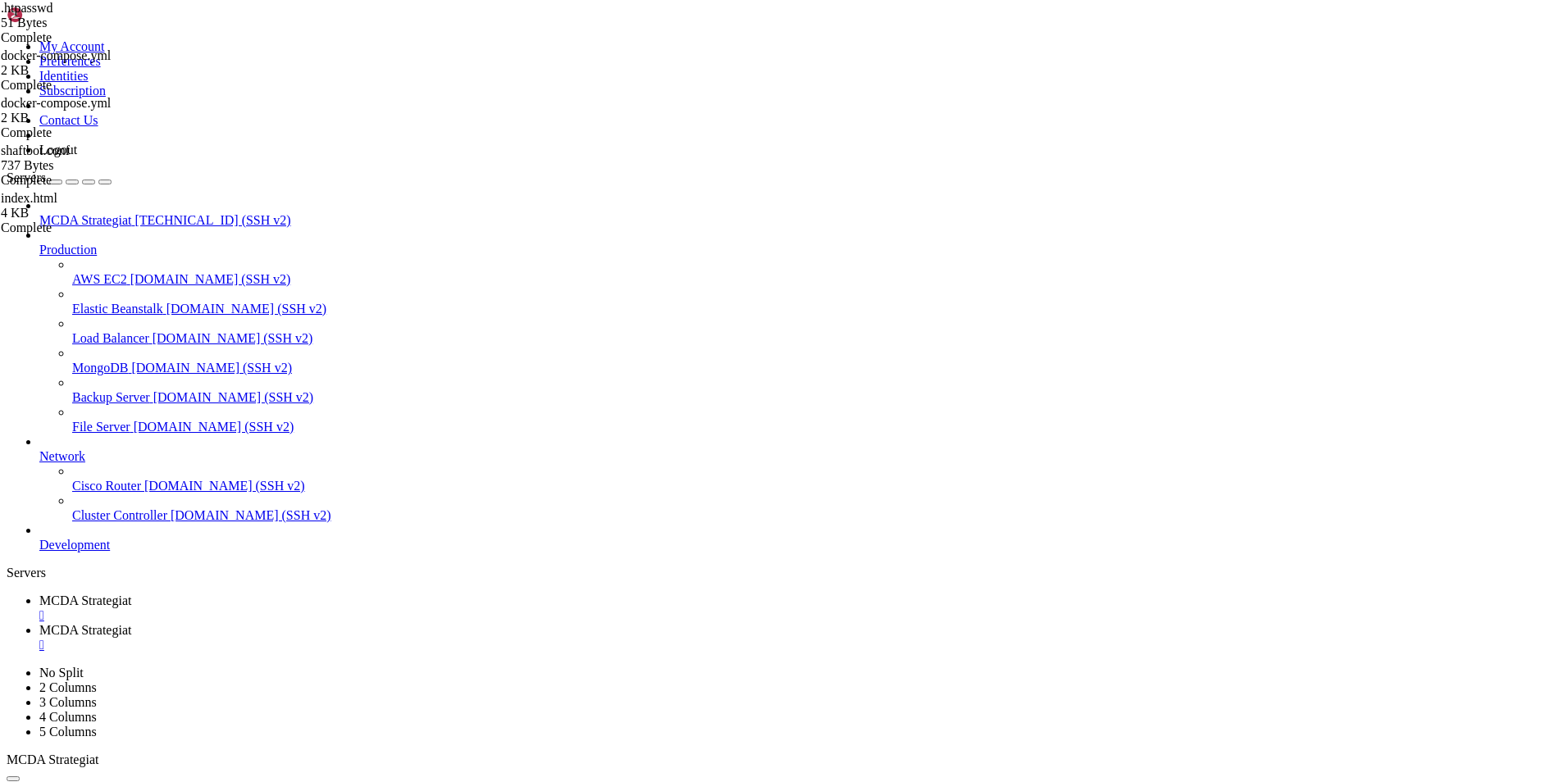
drag, startPoint x: 506, startPoint y: 84, endPoint x: 224, endPoint y: 85, distance: 282.0
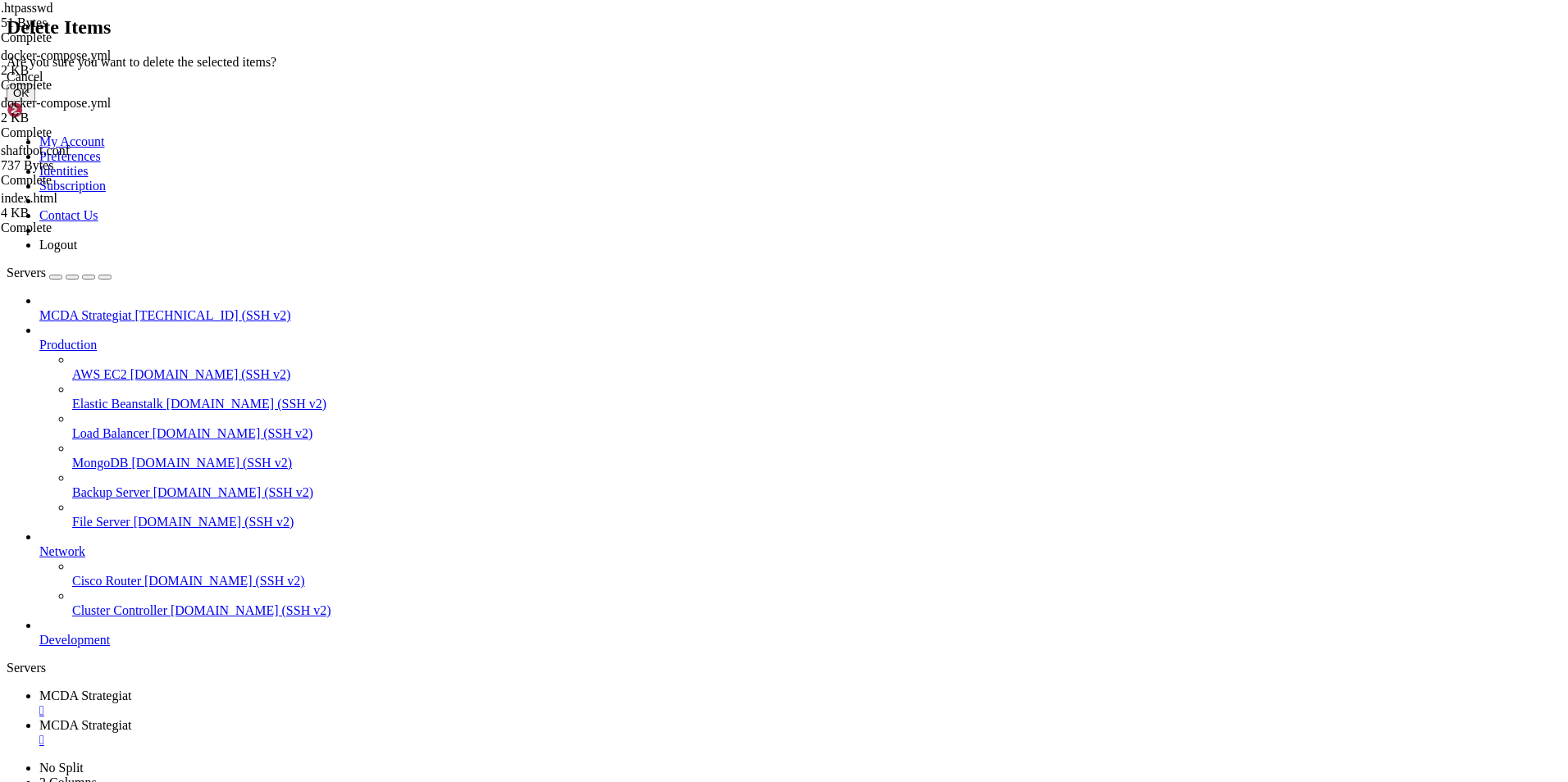
click at [35, 101] on button "OK" at bounding box center [20, 94] width 28 height 18
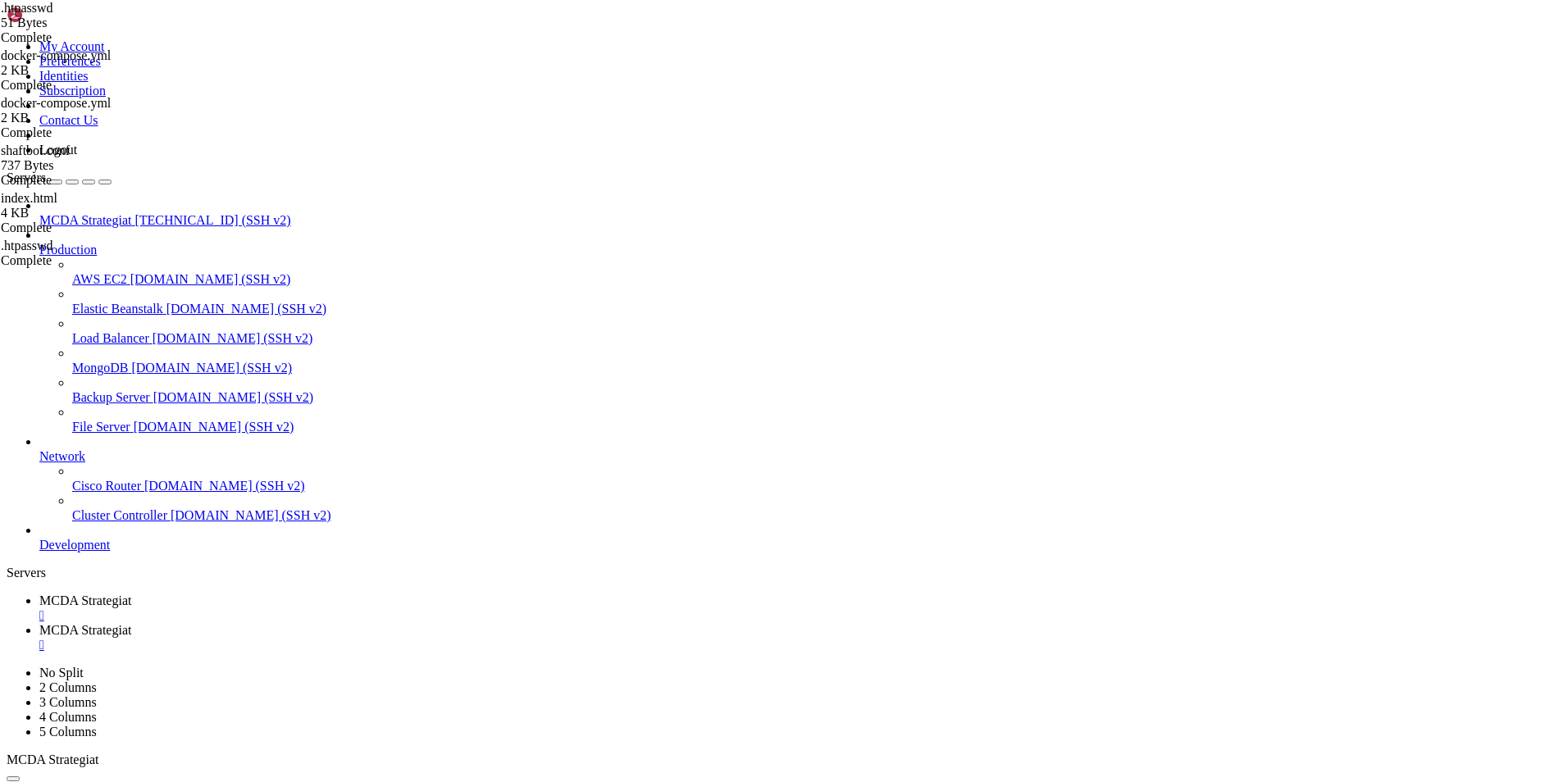
click at [132, 594] on span "MCDA Strategiat" at bounding box center [85, 601] width 92 height 14
click at [132, 623] on span "MCDA Strategiat" at bounding box center [85, 630] width 92 height 14
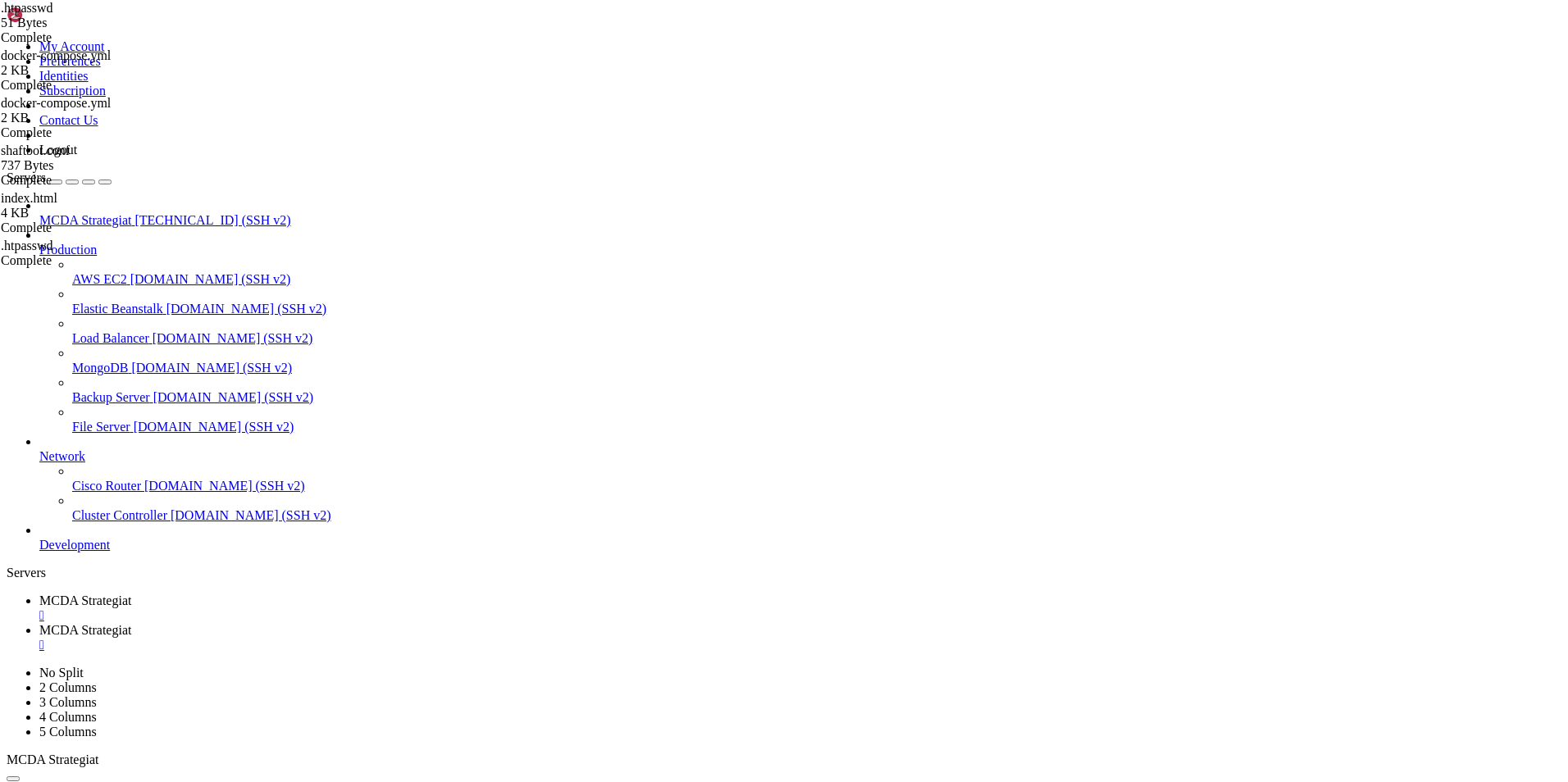
type input "/root/ft_userdata"
drag, startPoint x: 254, startPoint y: 111, endPoint x: 391, endPoint y: 450, distance: 365.6
type textarea "--strategy parasstrategia"
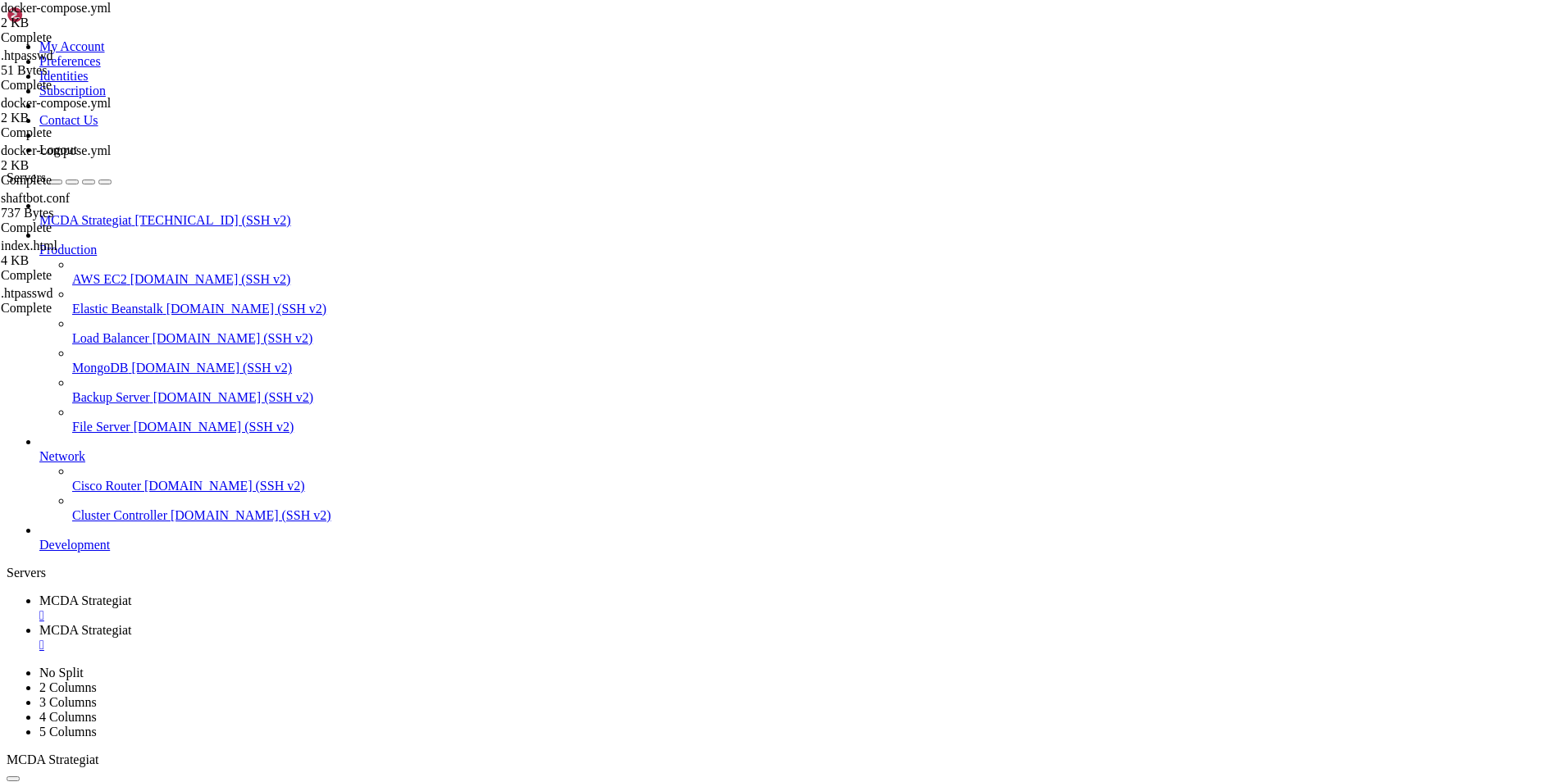
click at [132, 594] on span "MCDA Strategiat" at bounding box center [85, 601] width 92 height 14
click at [132, 623] on span "MCDA Strategiat" at bounding box center [85, 630] width 92 height 14
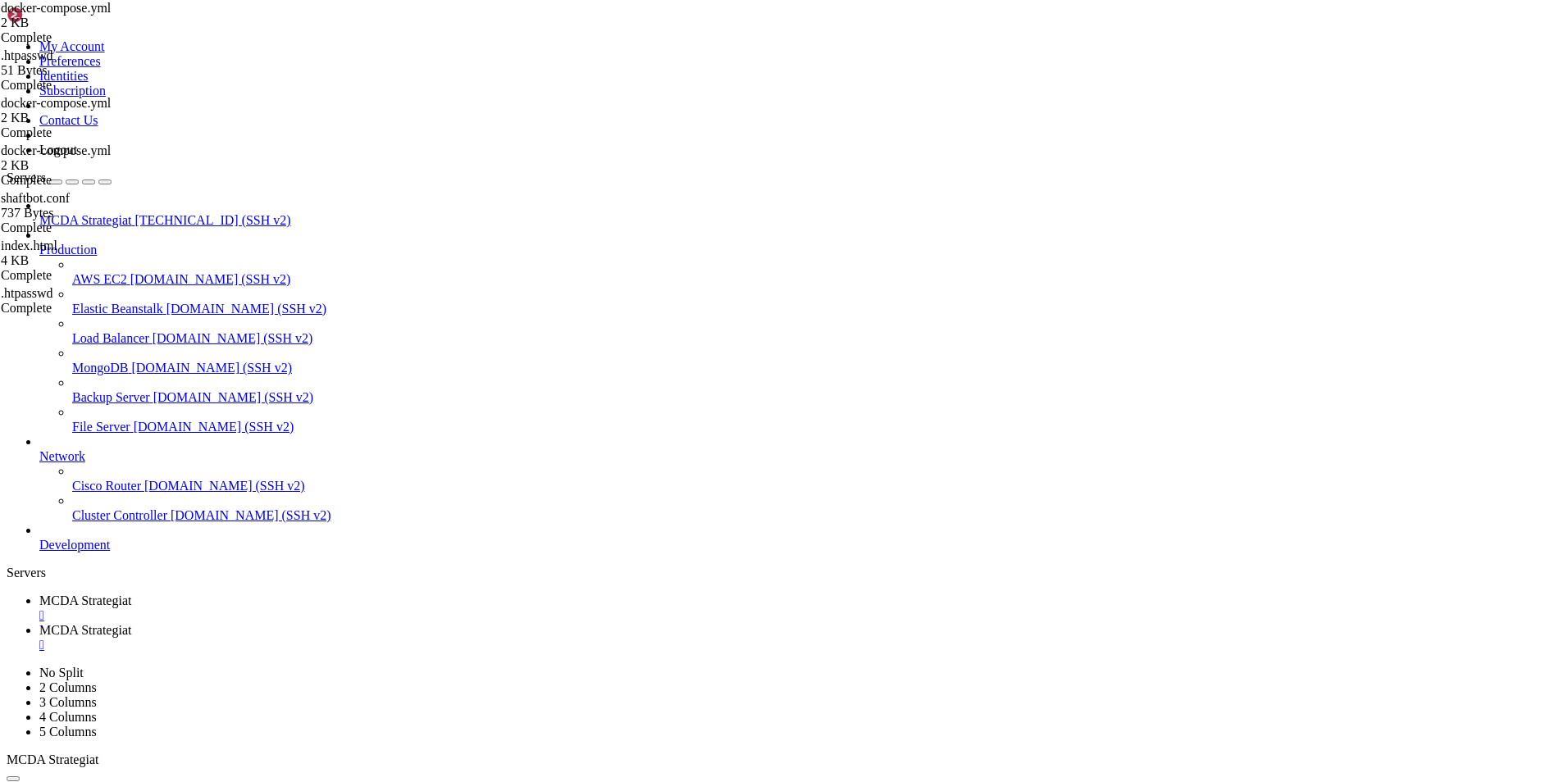
type input "/root/ft_userdata/nginx/htpasswd"
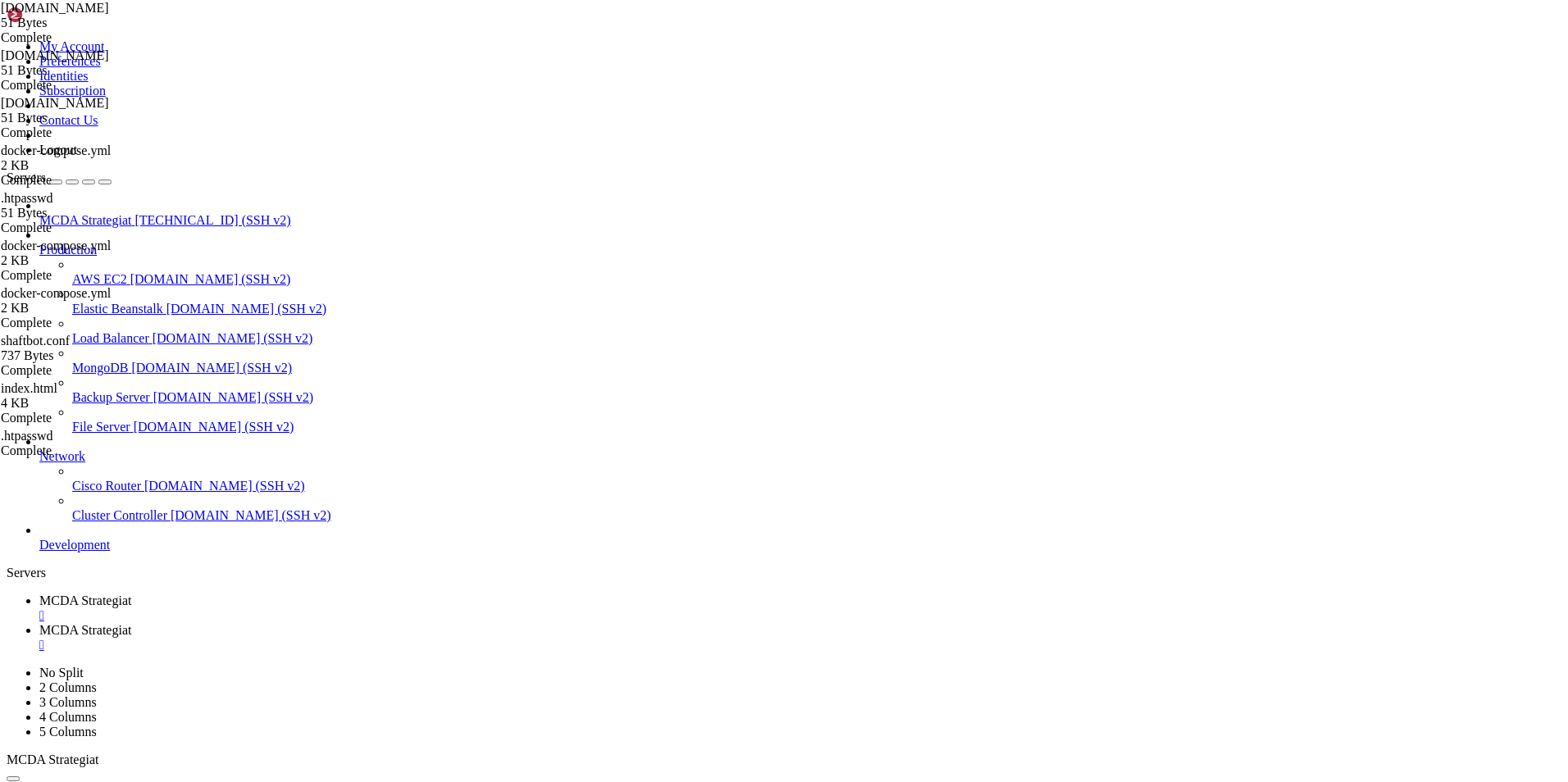
click at [132, 594] on span "MCDA Strategiat" at bounding box center [85, 601] width 92 height 14
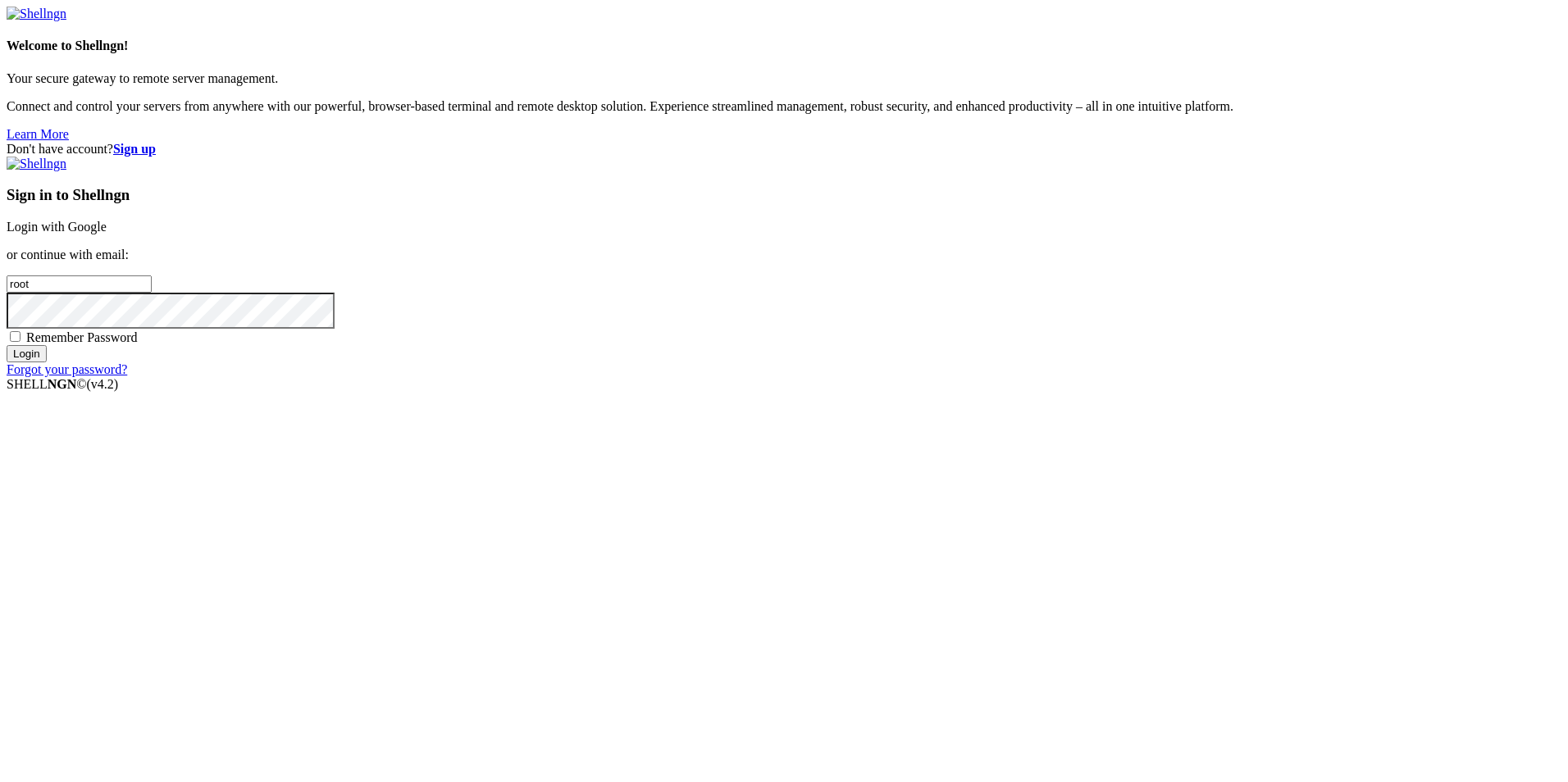
click at [106, 234] on link "Login with Google" at bounding box center [57, 226] width 100 height 14
click at [55, 141] on div "Welcome to Shellngn! Your secure gateway to remote server management. Connect a…" at bounding box center [784, 74] width 1555 height 136
click at [106, 234] on link "Login with Google" at bounding box center [57, 226] width 100 height 14
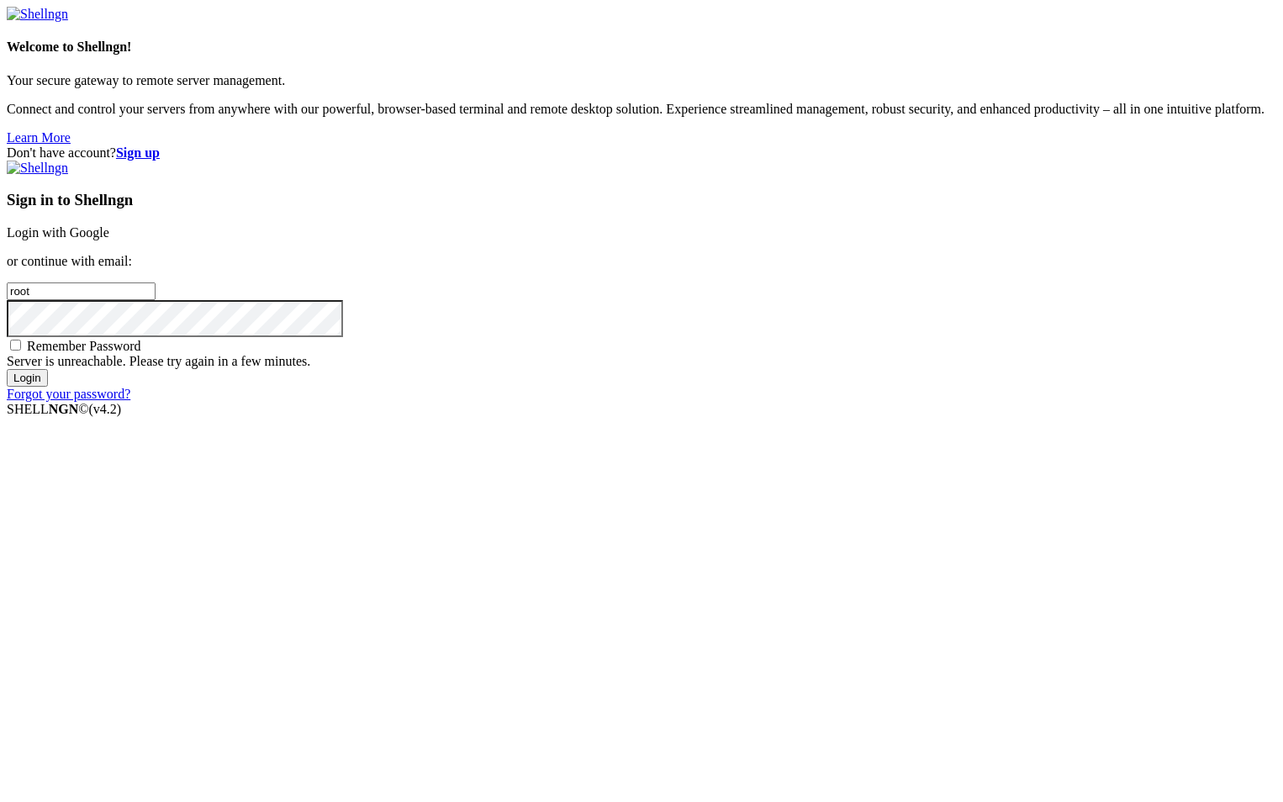
click at [109, 240] on link "Login with Google" at bounding box center [58, 232] width 103 height 14
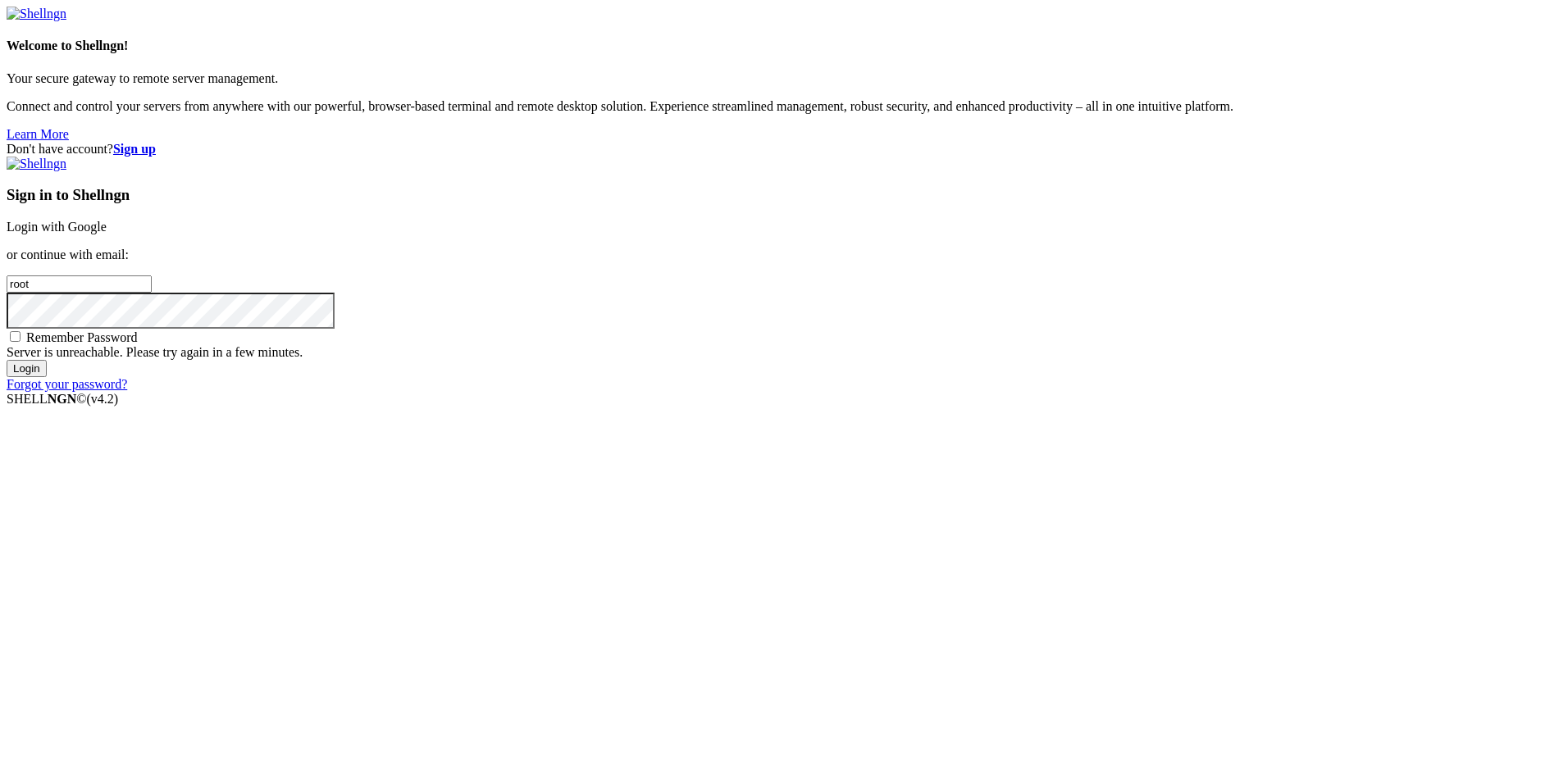
click at [47, 377] on input "Login" at bounding box center [26, 369] width 40 height 18
click at [1245, 392] on div "Don't have account? Sign up Sign in to Shellngn Login with Google or continue w…" at bounding box center [784, 266] width 1555 height 251
click at [106, 234] on link "Login with Google" at bounding box center [57, 226] width 100 height 14
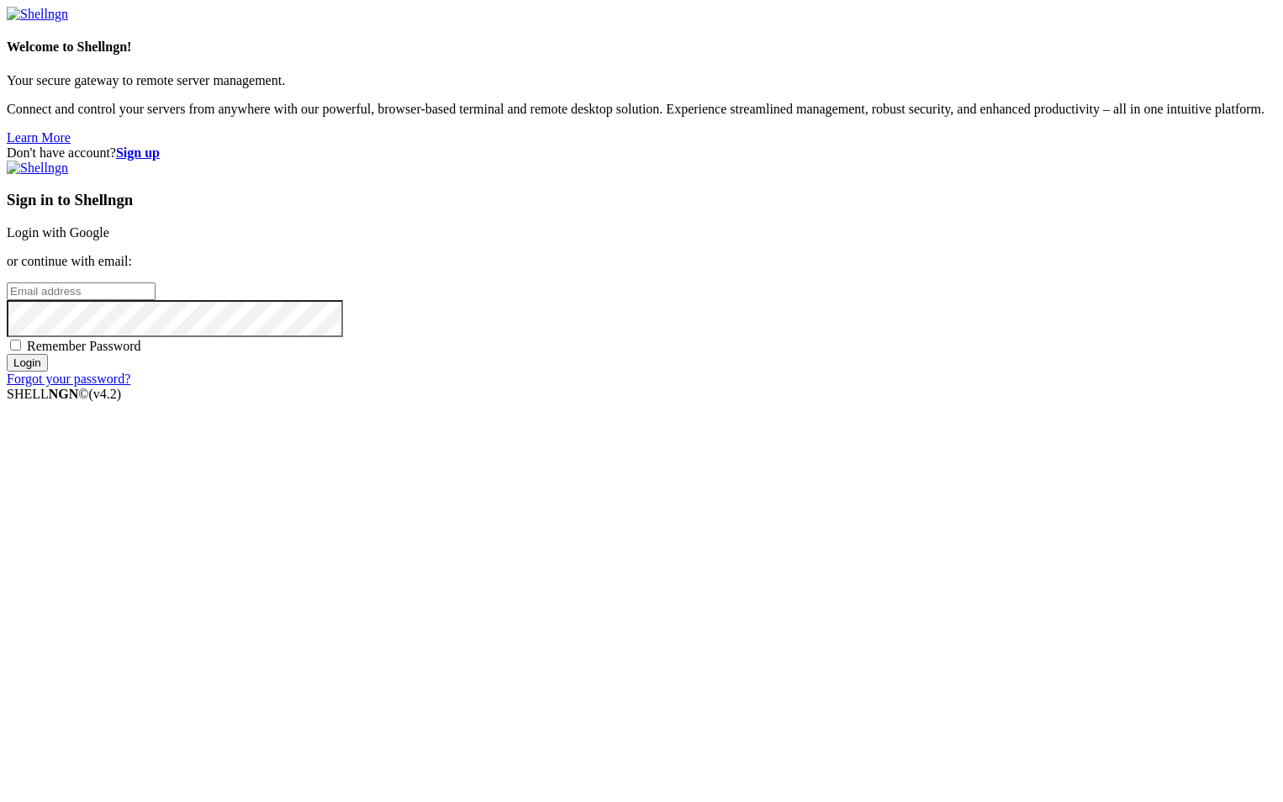
type input "root"
click at [109, 240] on link "Login with Google" at bounding box center [58, 232] width 103 height 14
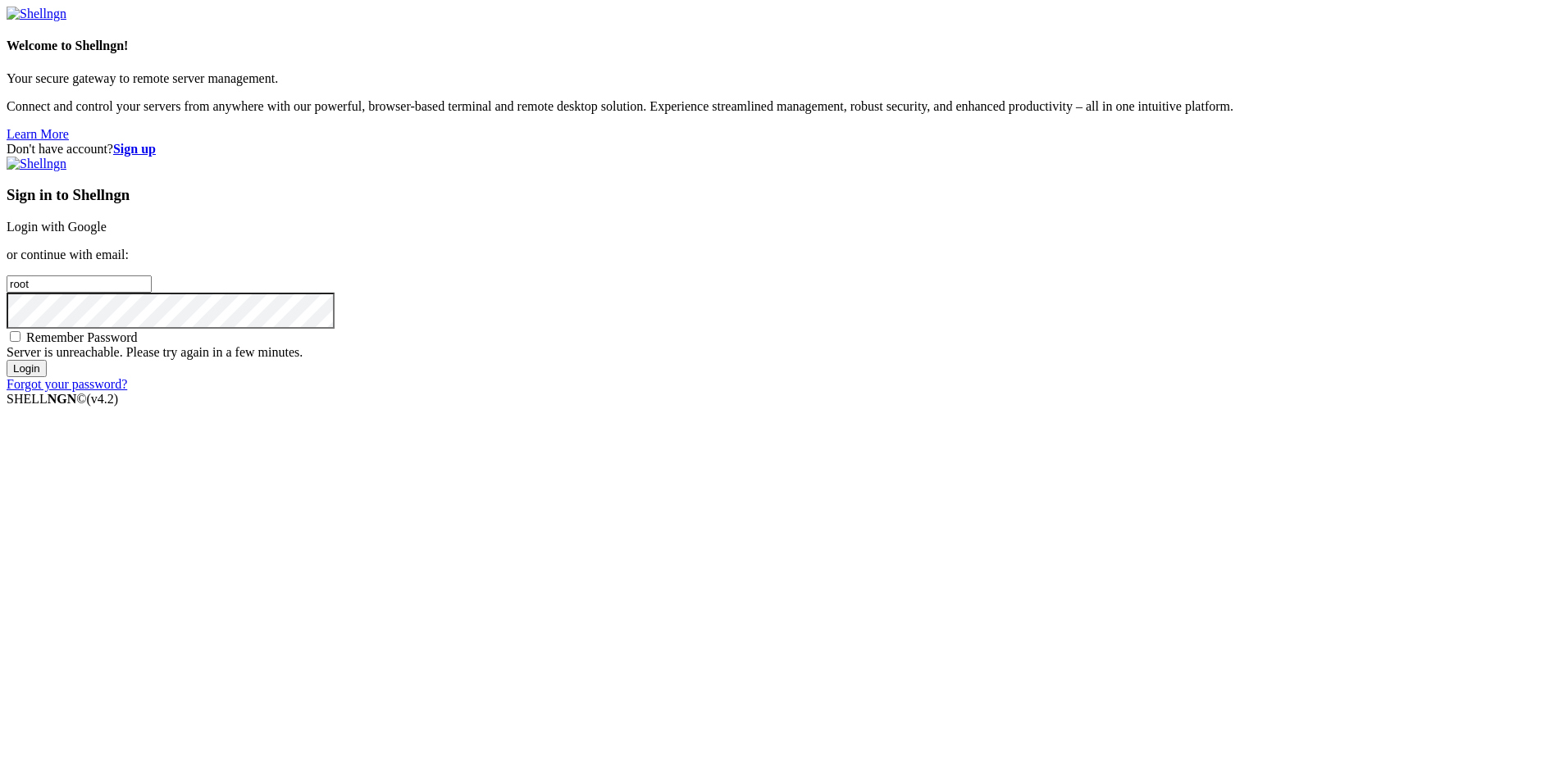
click at [540, 141] on div "Don't have account? Sign up Sign in to Shellngn Login with Google or continue w…" at bounding box center [784, 266] width 1555 height 251
click at [106, 234] on link "Login with Google" at bounding box center [57, 226] width 100 height 14
